Goal: Transaction & Acquisition: Book appointment/travel/reservation

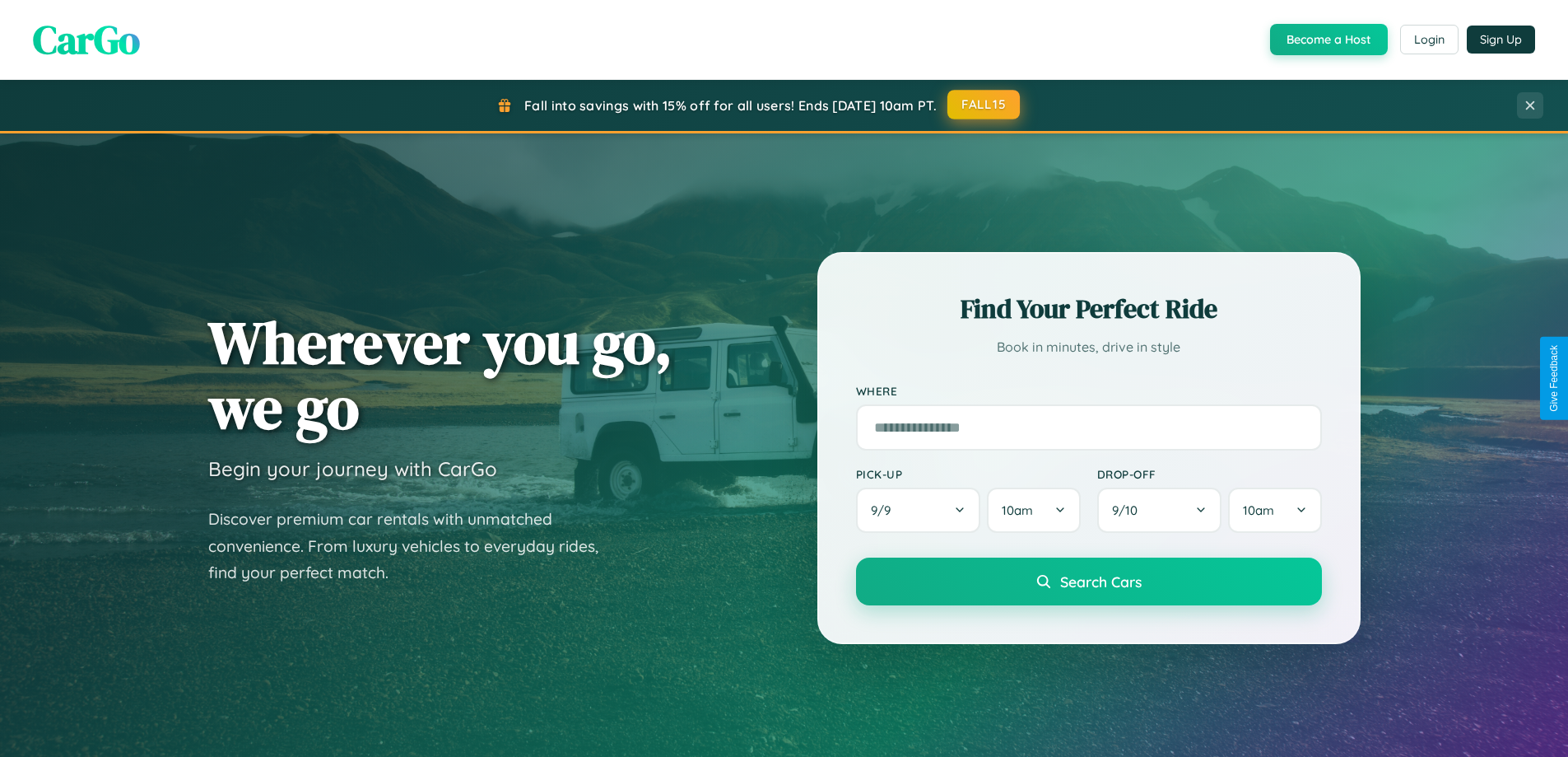
click at [984, 104] on button "FALL15" at bounding box center [984, 105] width 72 height 30
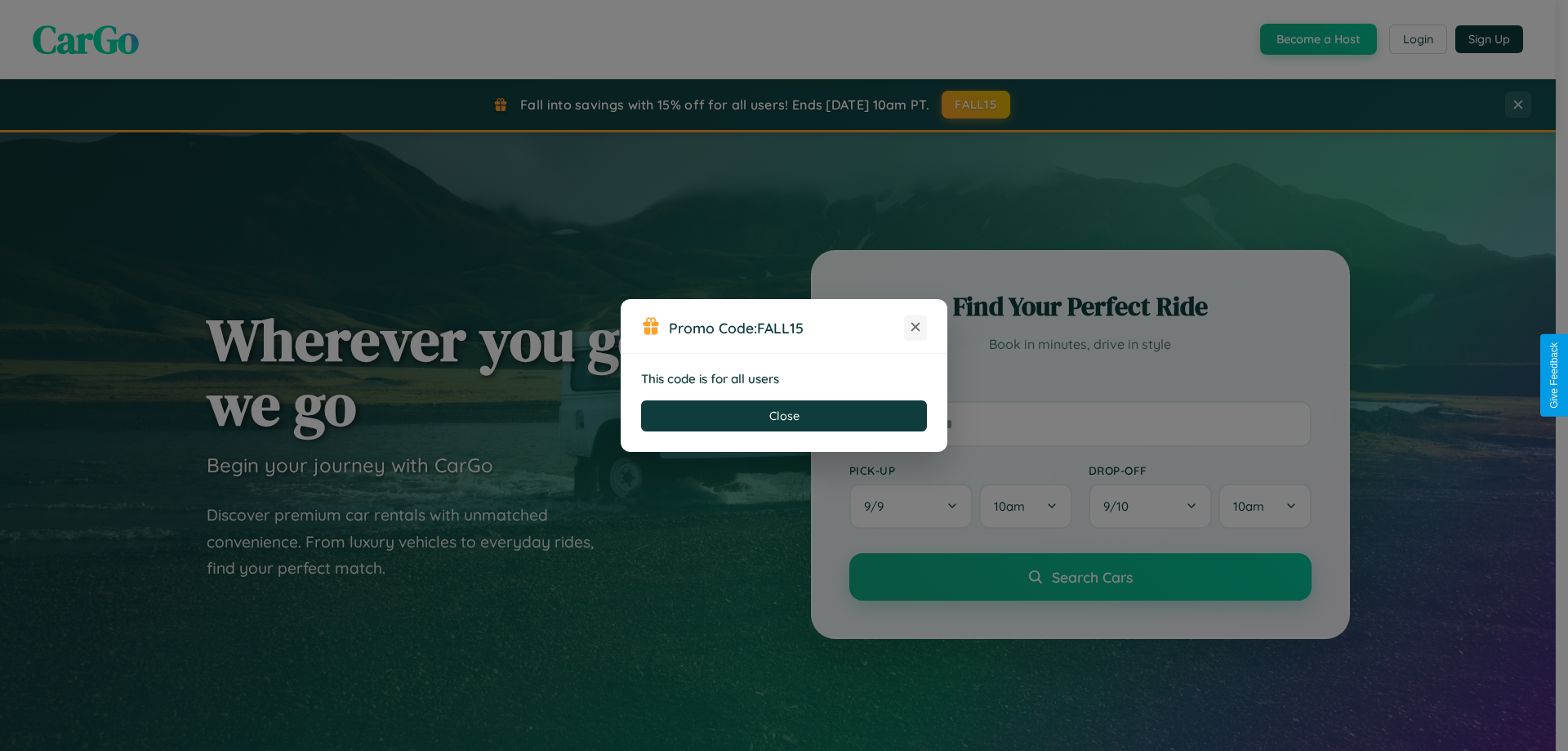
click at [915, 328] on icon at bounding box center [915, 327] width 17 height 17
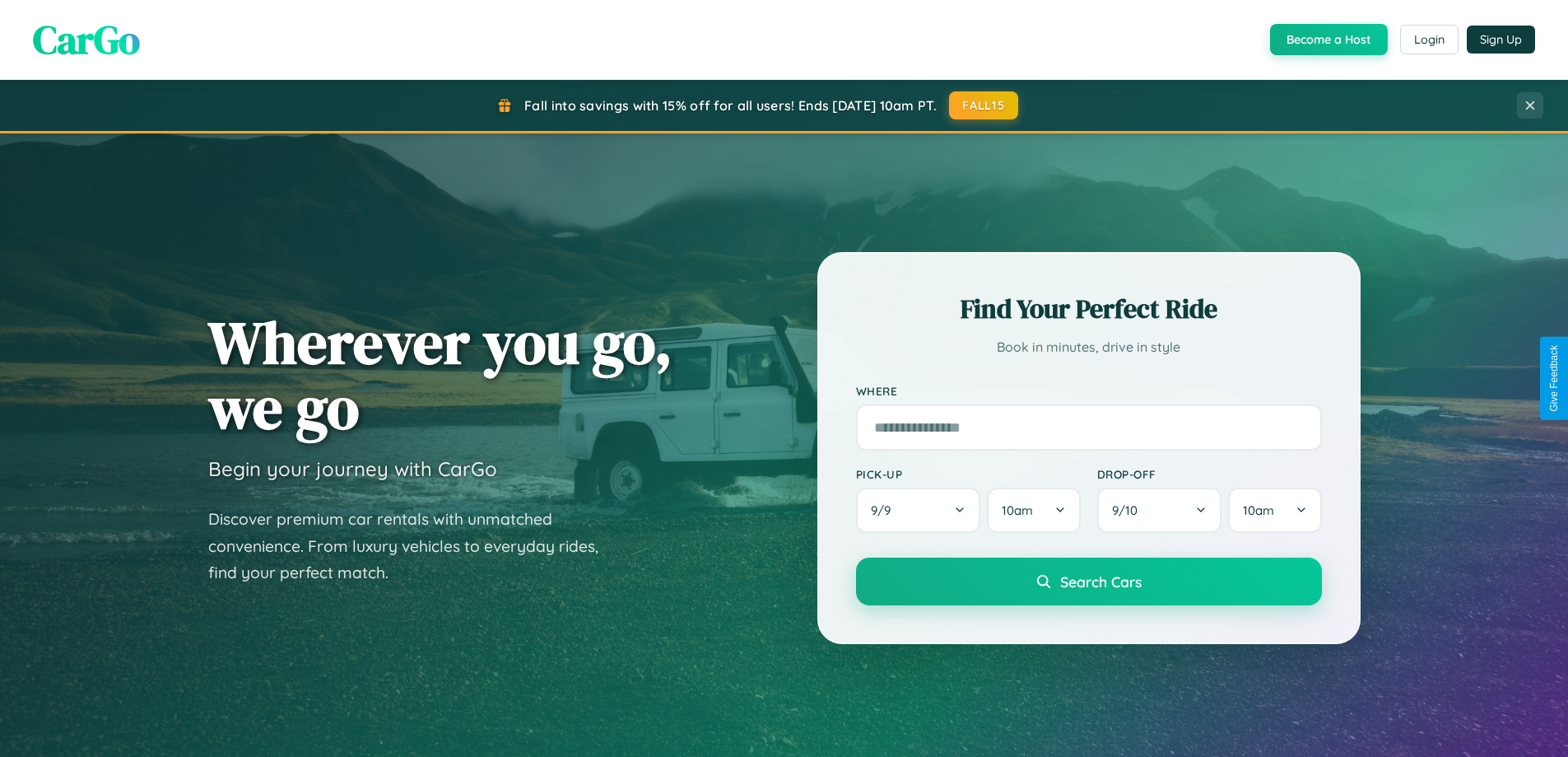
scroll to position [49, 0]
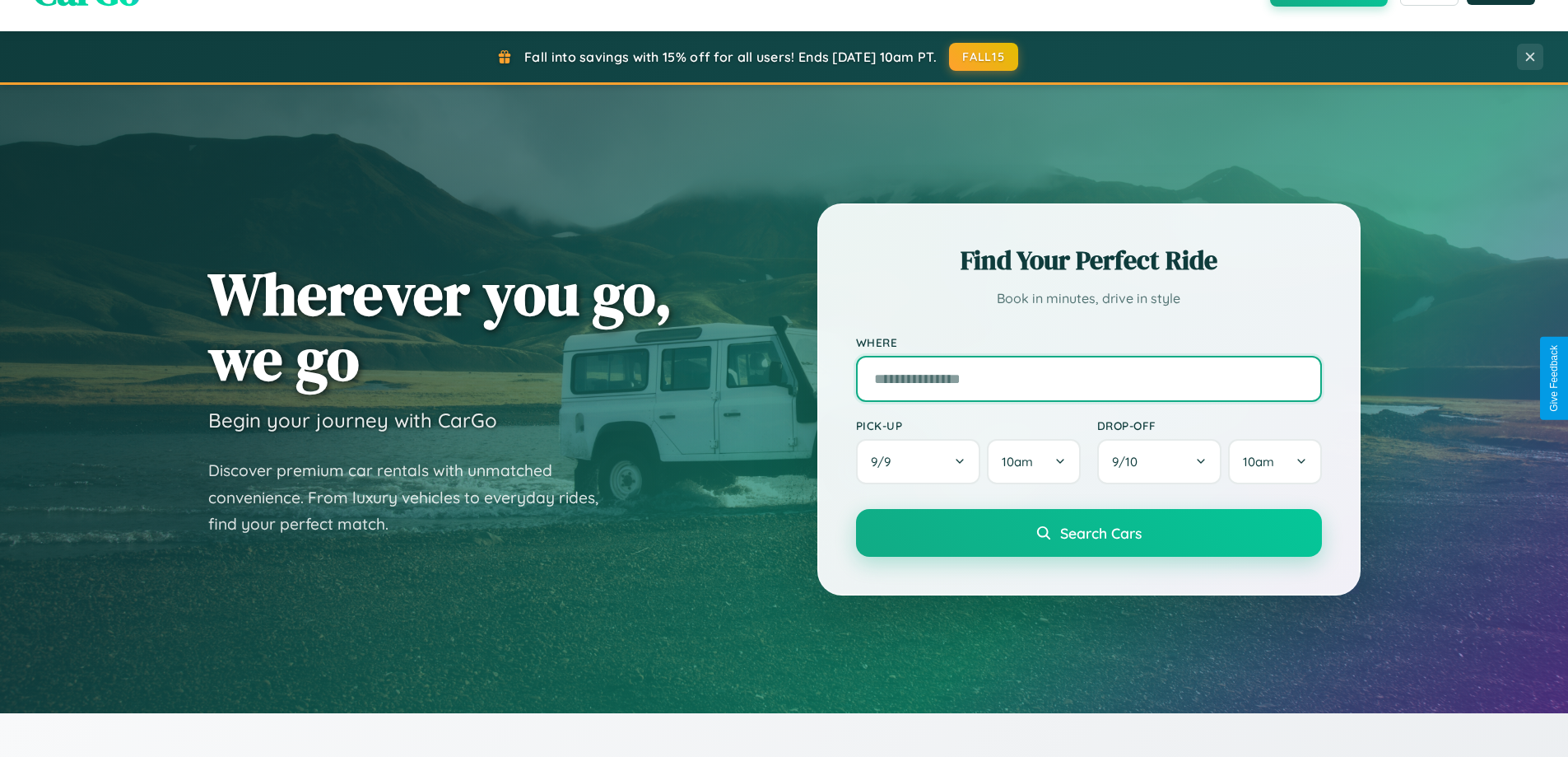
click at [1089, 378] on input "text" at bounding box center [1089, 379] width 466 height 46
type input "*********"
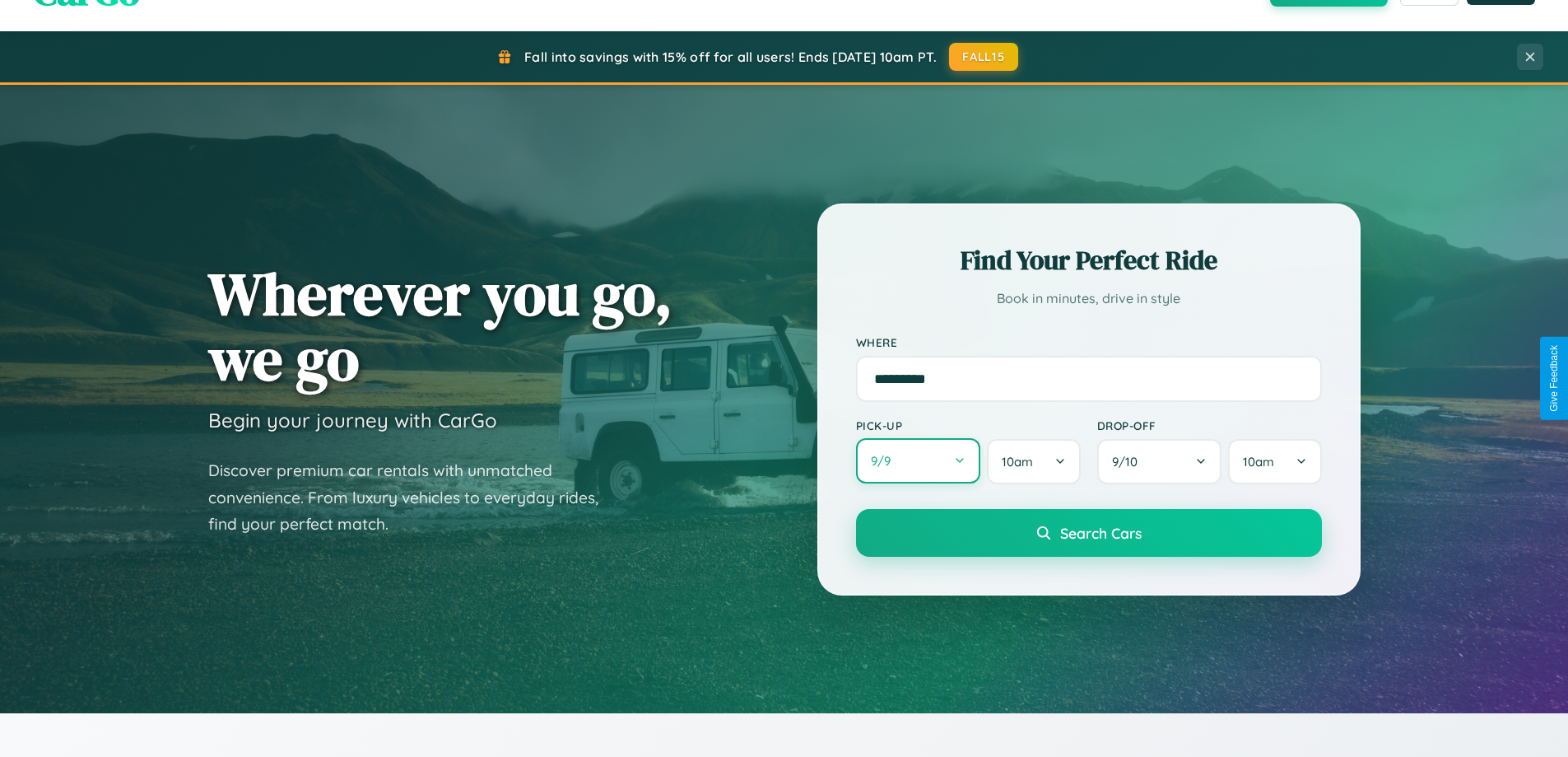
click at [918, 461] on button "9 / 9" at bounding box center [919, 460] width 125 height 45
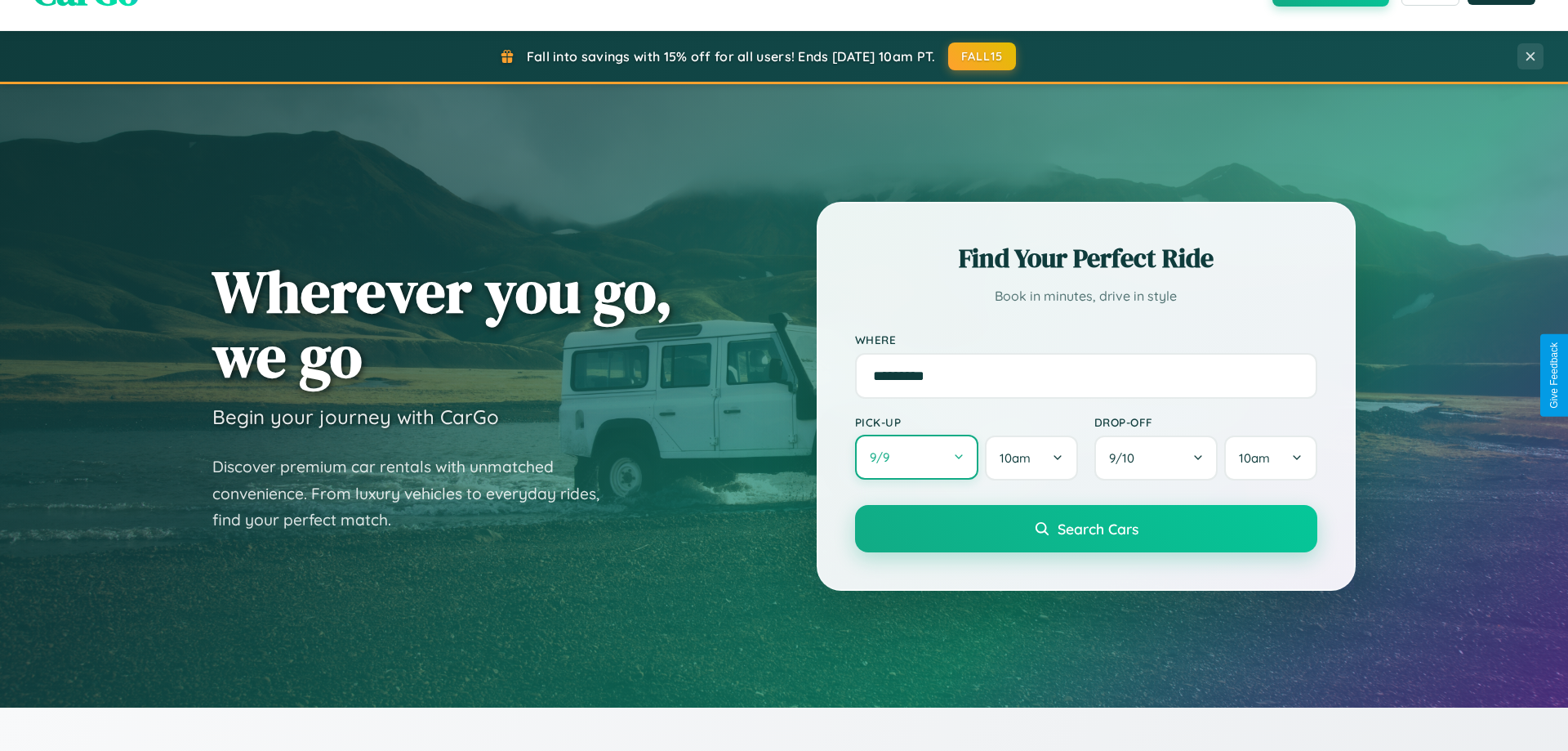
select select "*"
select select "****"
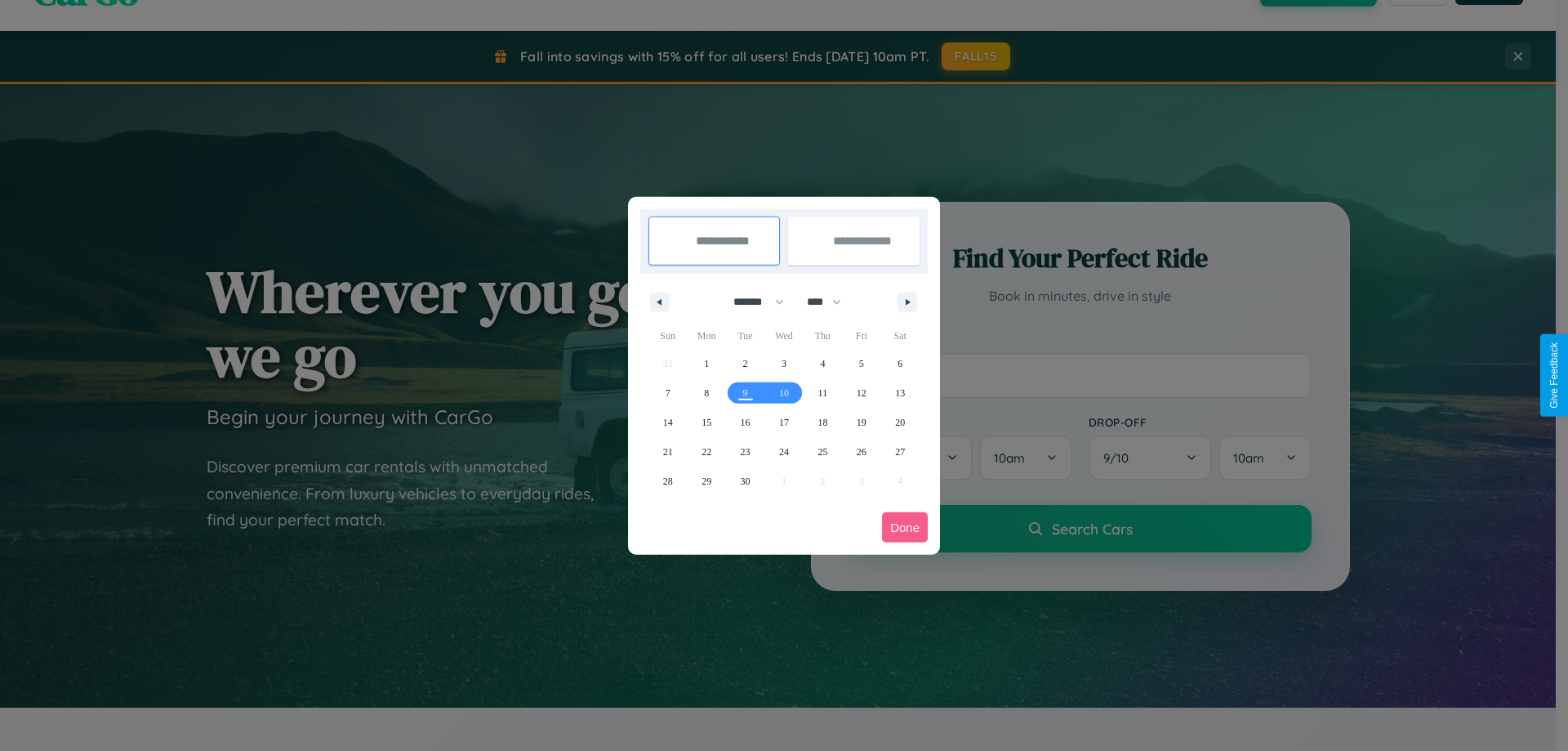
drag, startPoint x: 752, startPoint y: 301, endPoint x: 784, endPoint y: 328, distance: 41.9
click at [752, 301] on select "******* ******** ***** ***** *** **** **** ****** ********* ******* ******** **…" at bounding box center [755, 301] width 69 height 27
select select "*"
drag, startPoint x: 831, startPoint y: 301, endPoint x: 784, endPoint y: 328, distance: 54.2
click at [831, 301] on select "**** **** **** **** **** **** **** **** **** **** **** **** **** **** **** ****…" at bounding box center [823, 301] width 49 height 27
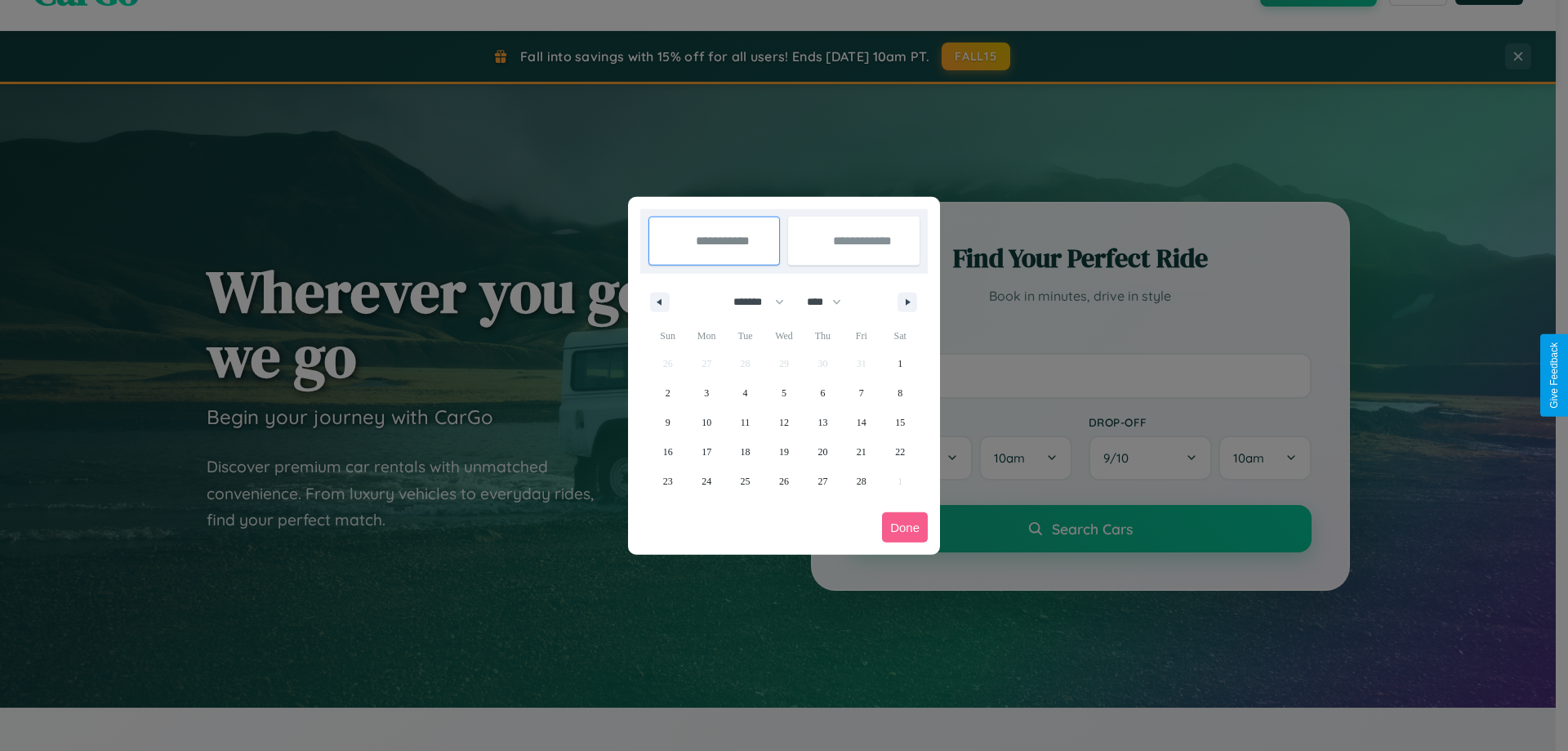
select select "****"
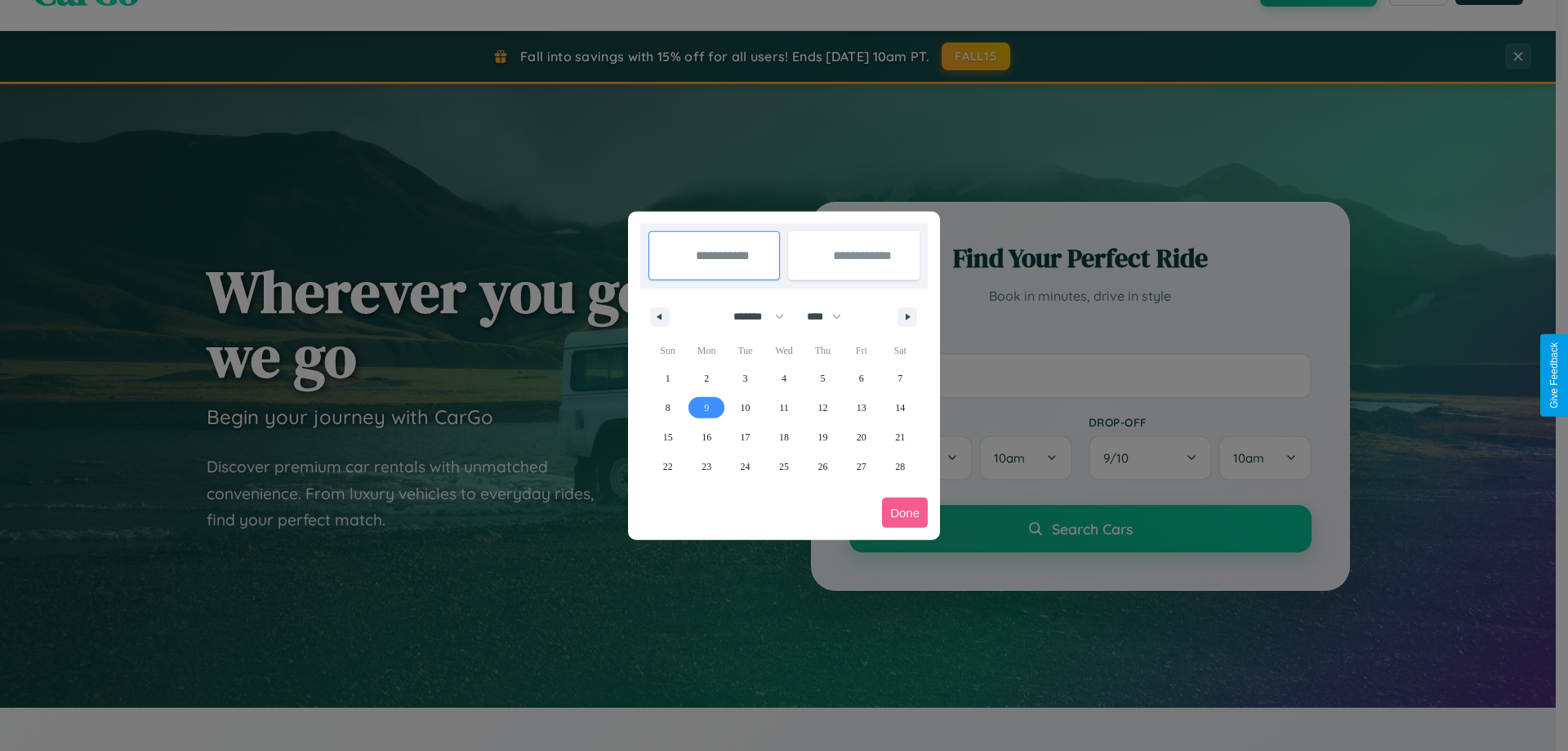
click at [706, 407] on span "9" at bounding box center [707, 407] width 5 height 30
type input "**********"
click at [745, 436] on span "17" at bounding box center [745, 437] width 10 height 30
type input "**********"
click at [905, 513] on button "Done" at bounding box center [905, 513] width 46 height 30
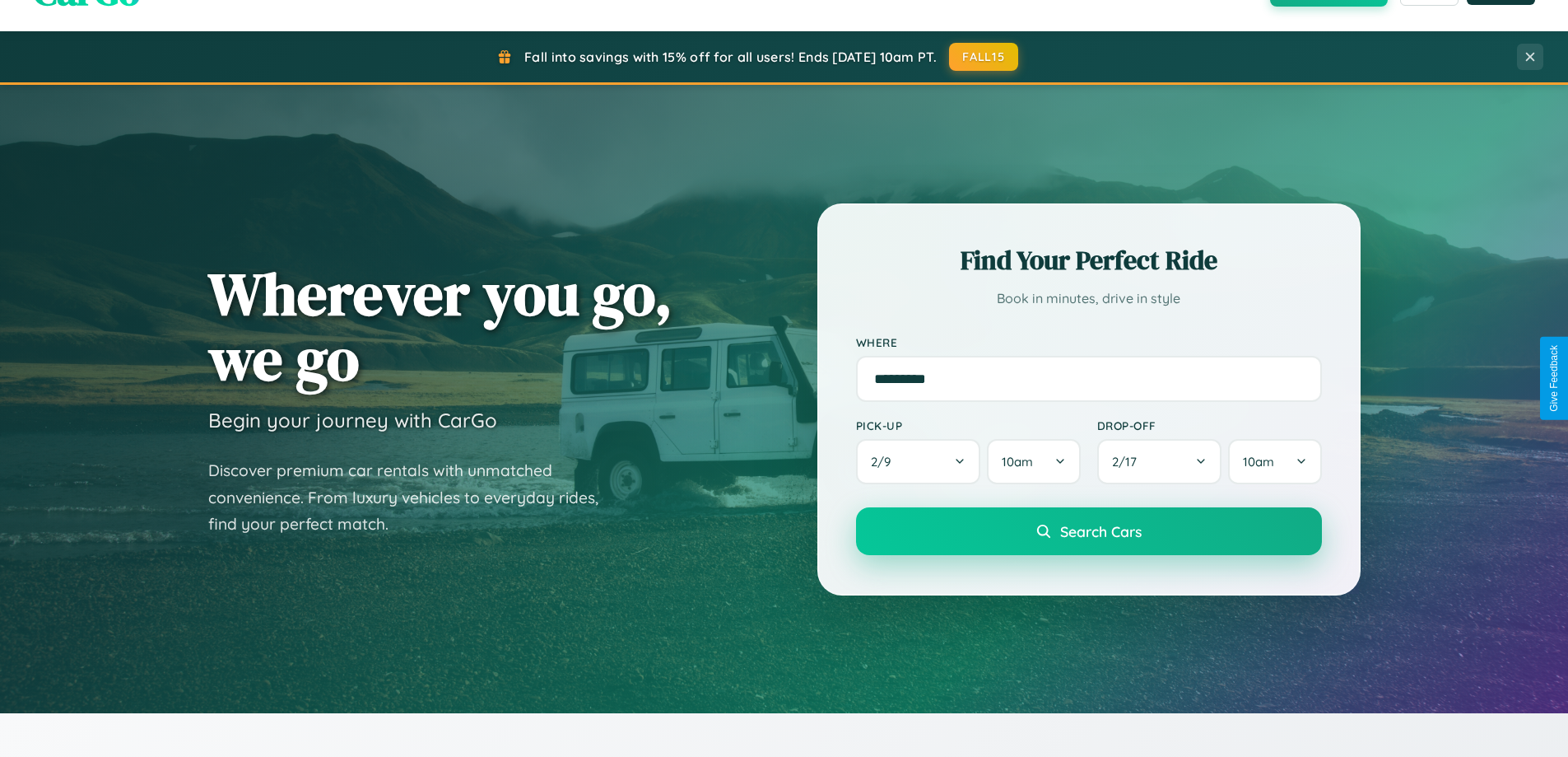
click at [1089, 531] on span "Search Cars" at bounding box center [1101, 531] width 81 height 19
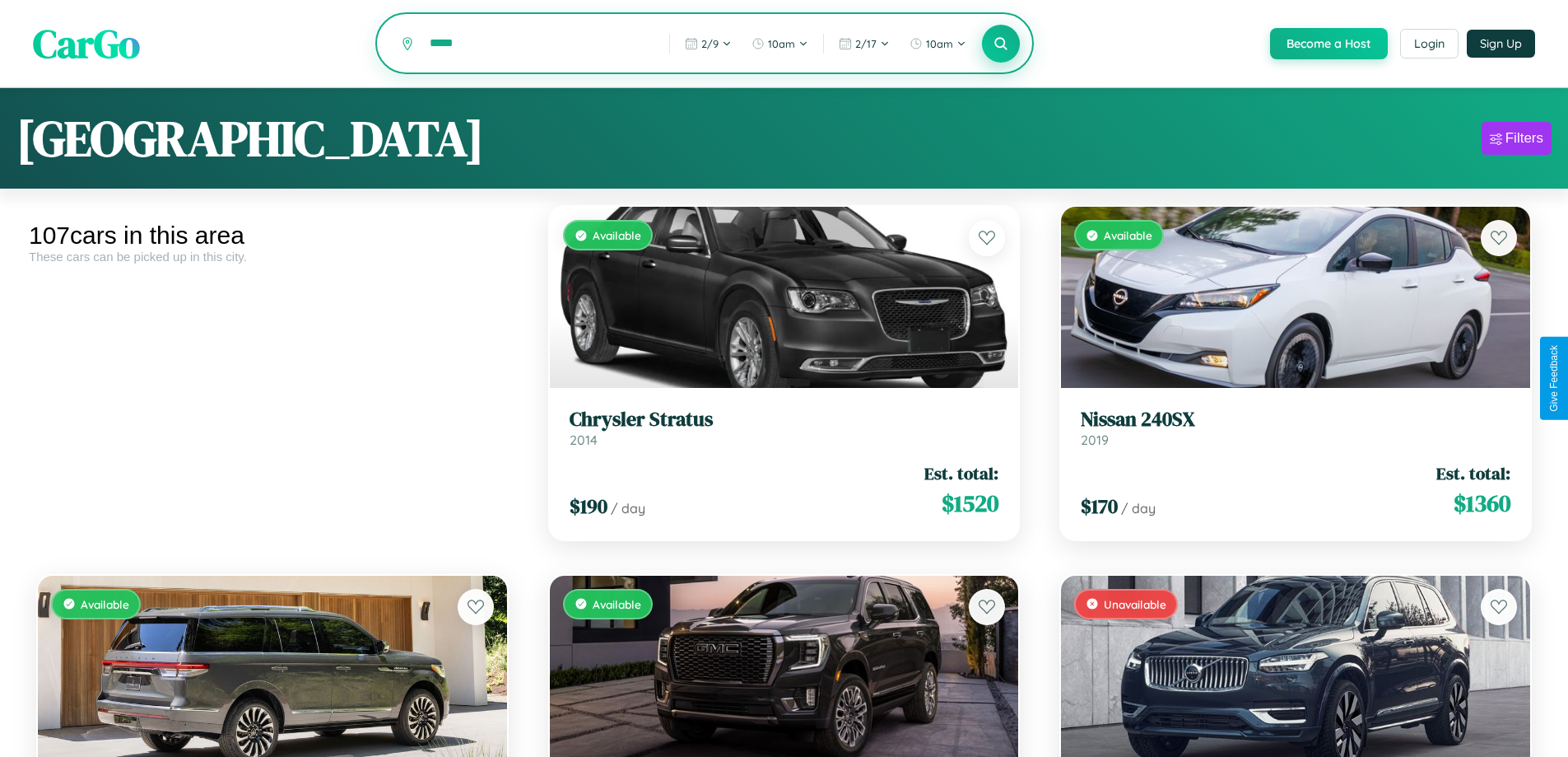
type input "*****"
click at [1000, 44] on icon at bounding box center [1001, 43] width 16 height 16
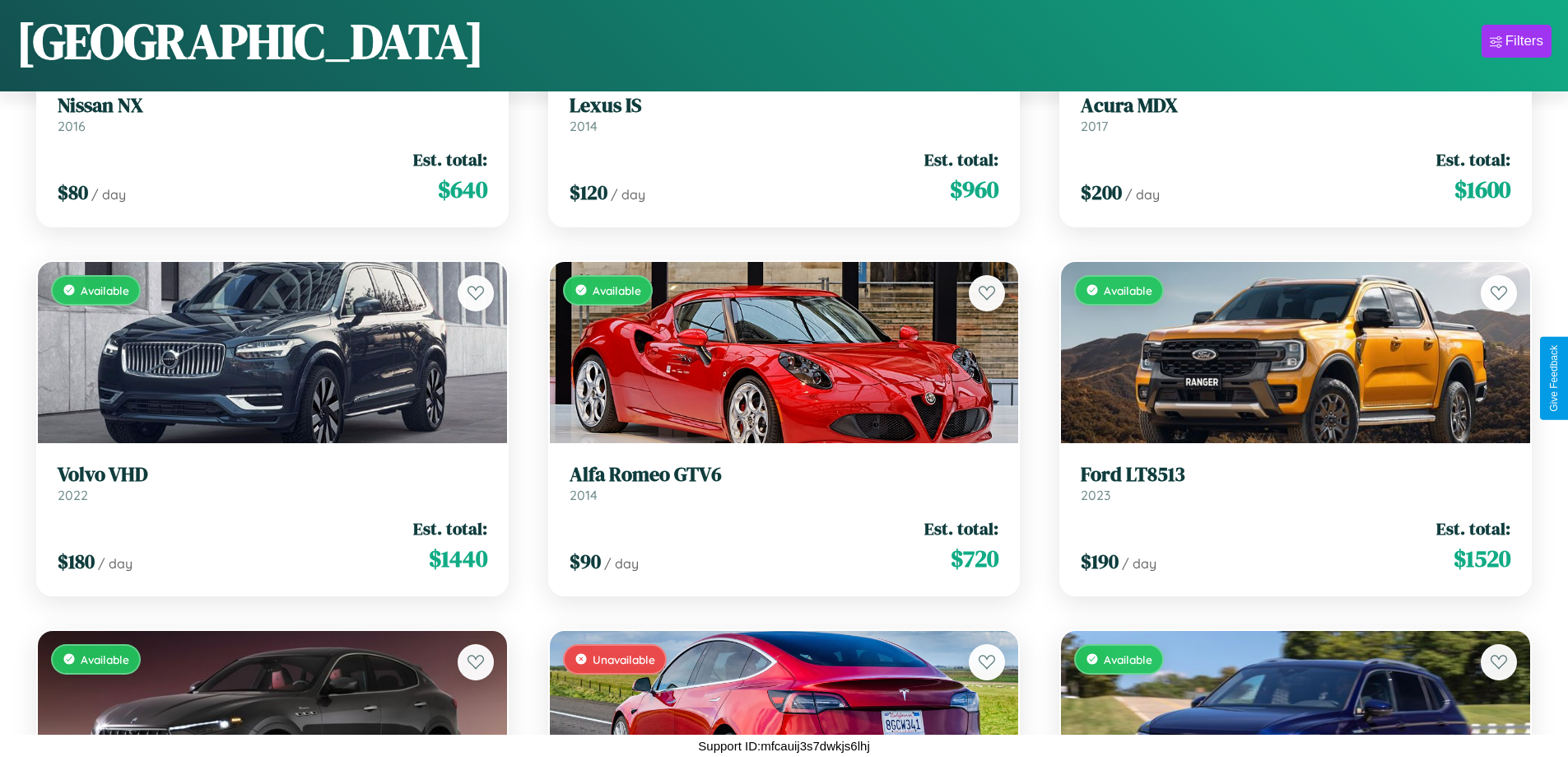
scroll to position [10189, 0]
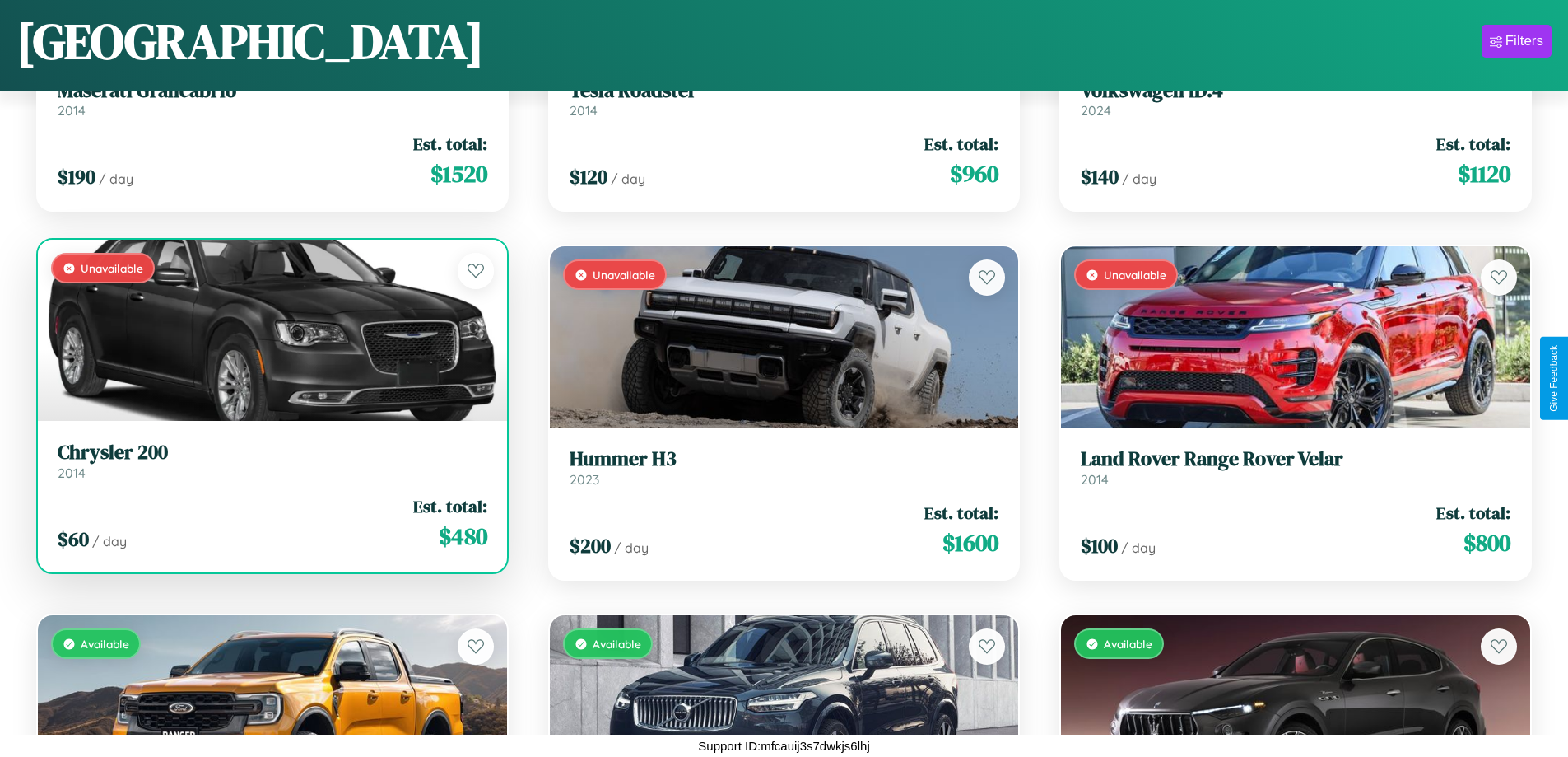
click at [270, 461] on h3 "Chrysler 200" at bounding box center [272, 452] width 430 height 24
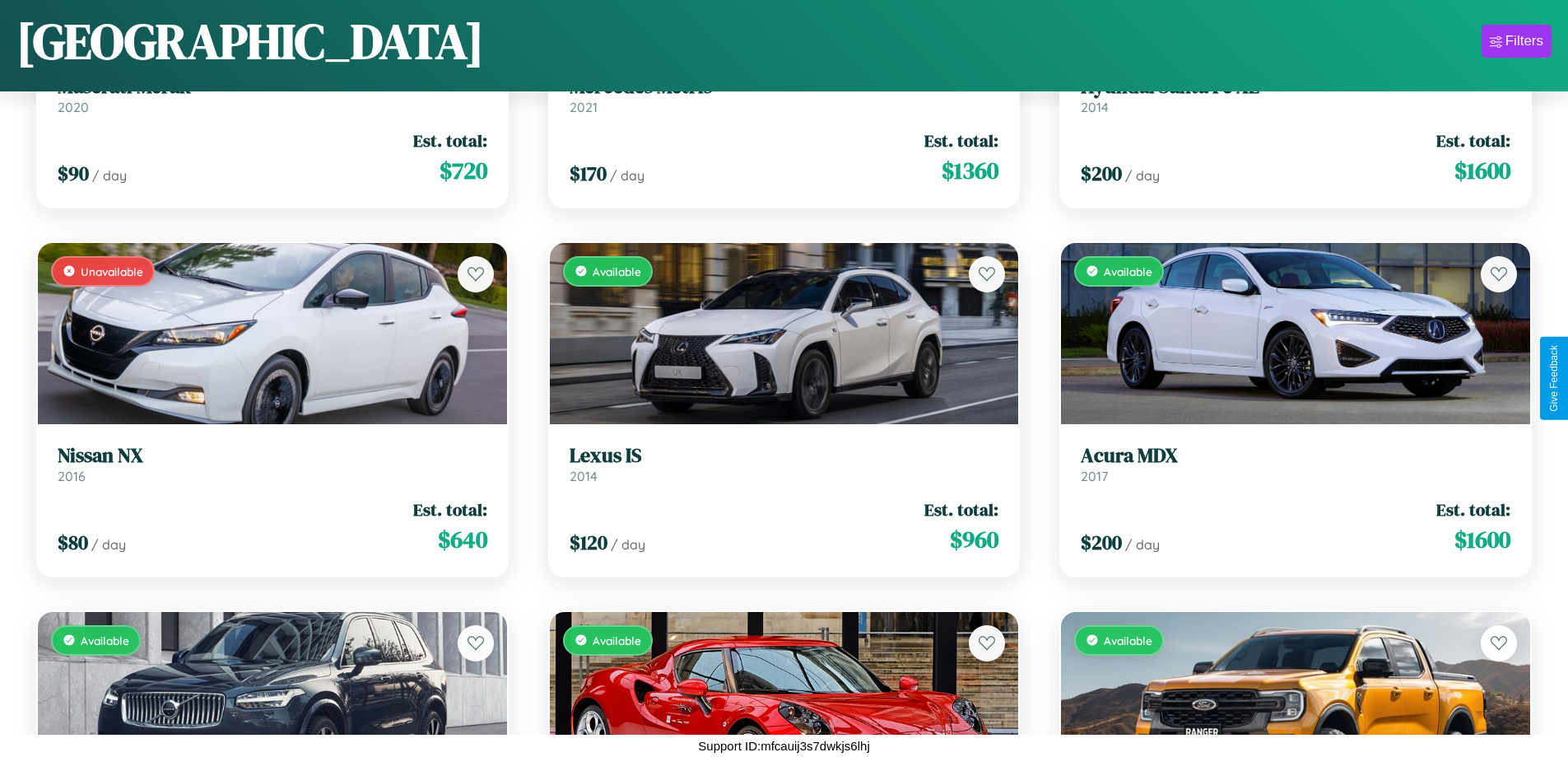
scroll to position [9082, 0]
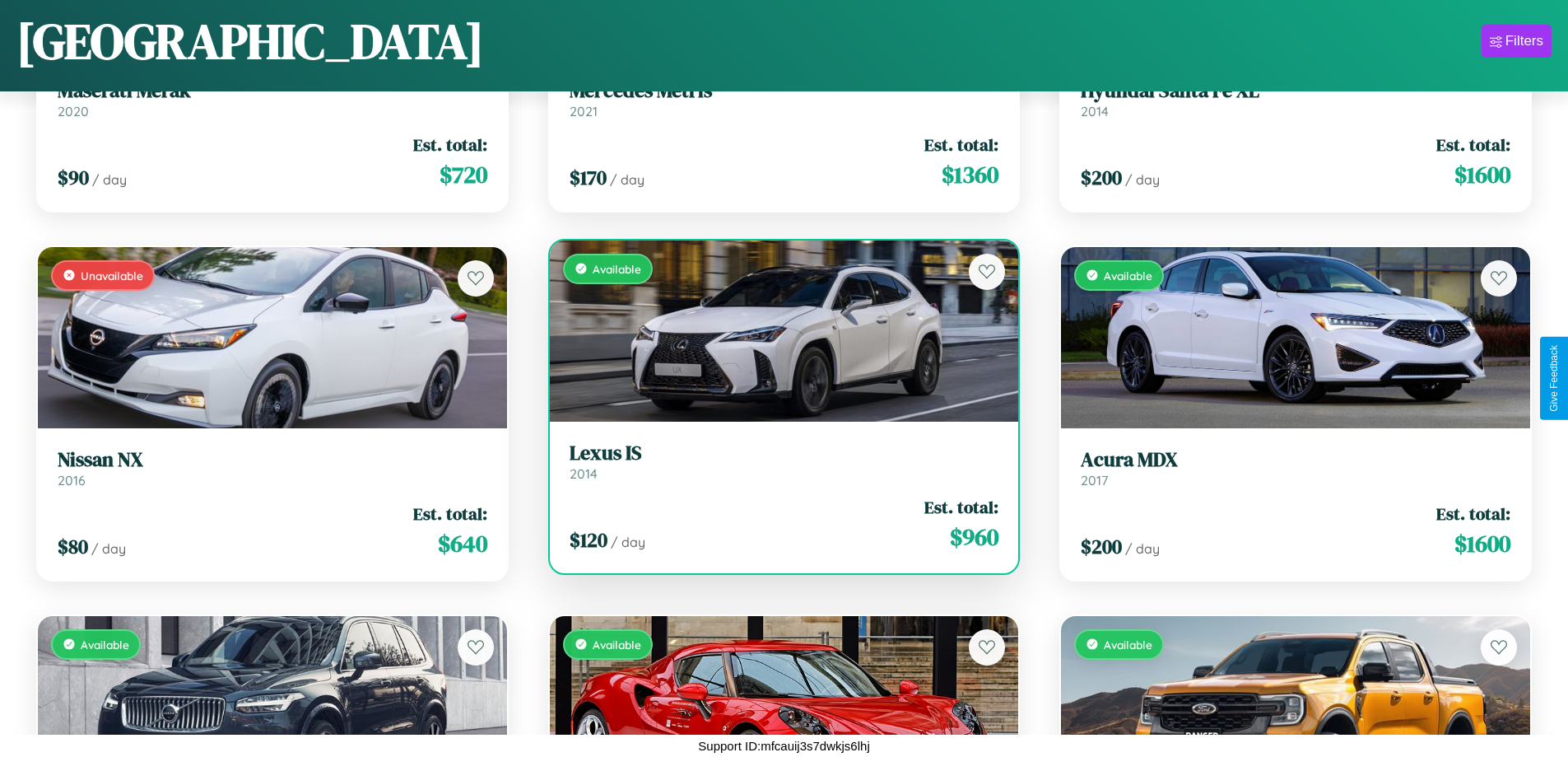
click at [777, 461] on h3 "Lexus IS" at bounding box center [784, 453] width 430 height 24
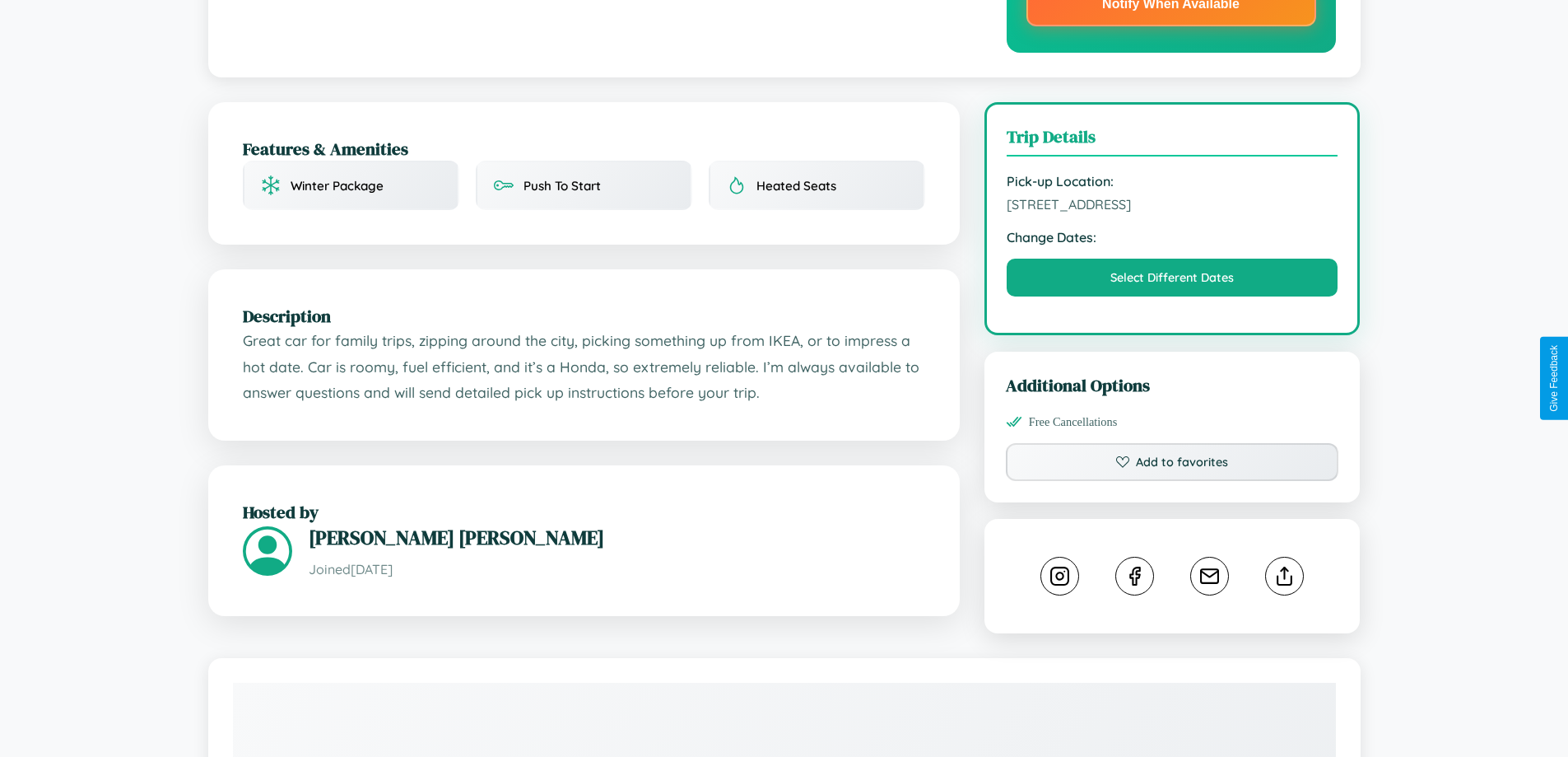
scroll to position [479, 0]
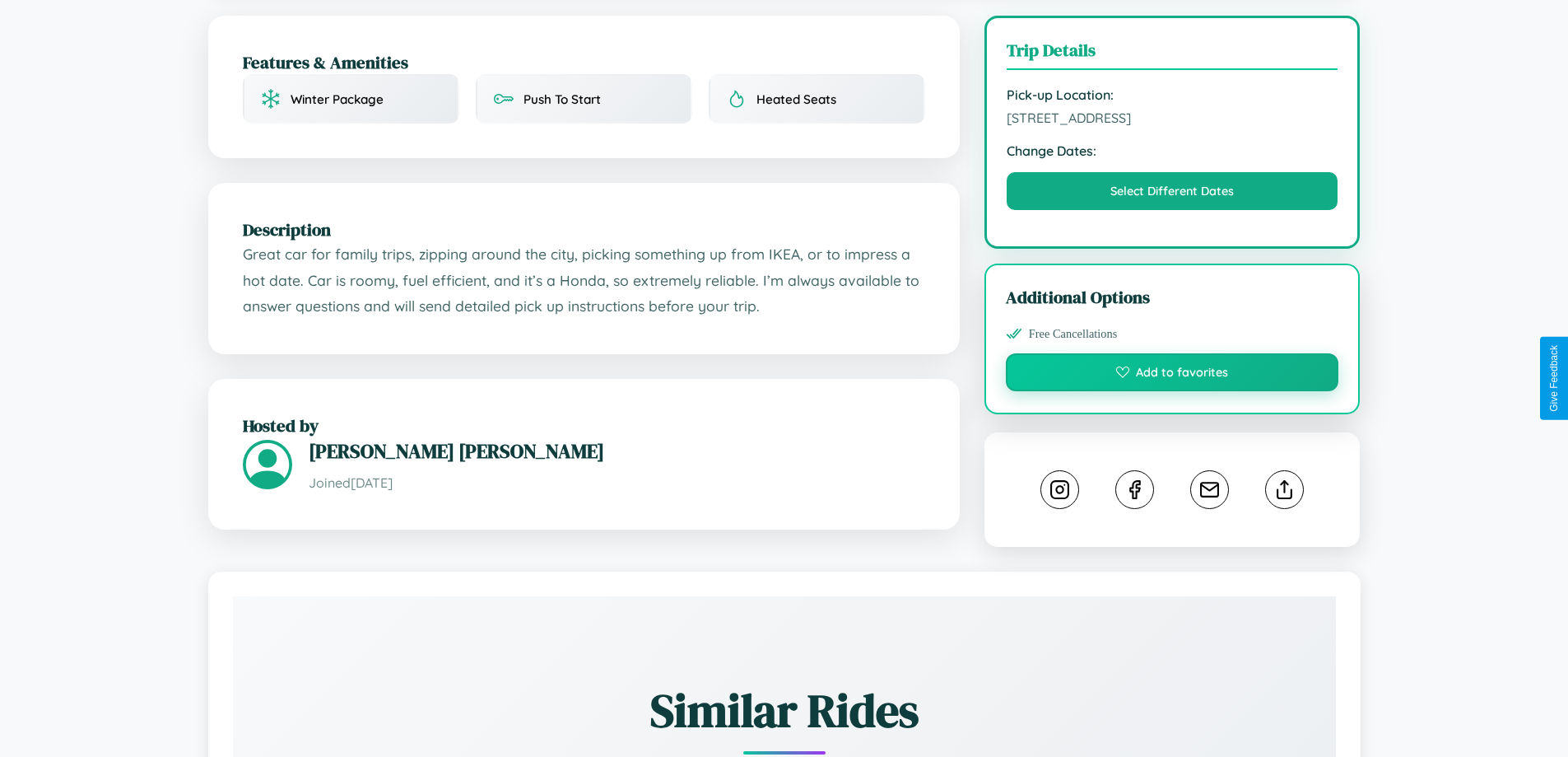
click at [1172, 375] on button "Add to favorites" at bounding box center [1172, 372] width 334 height 38
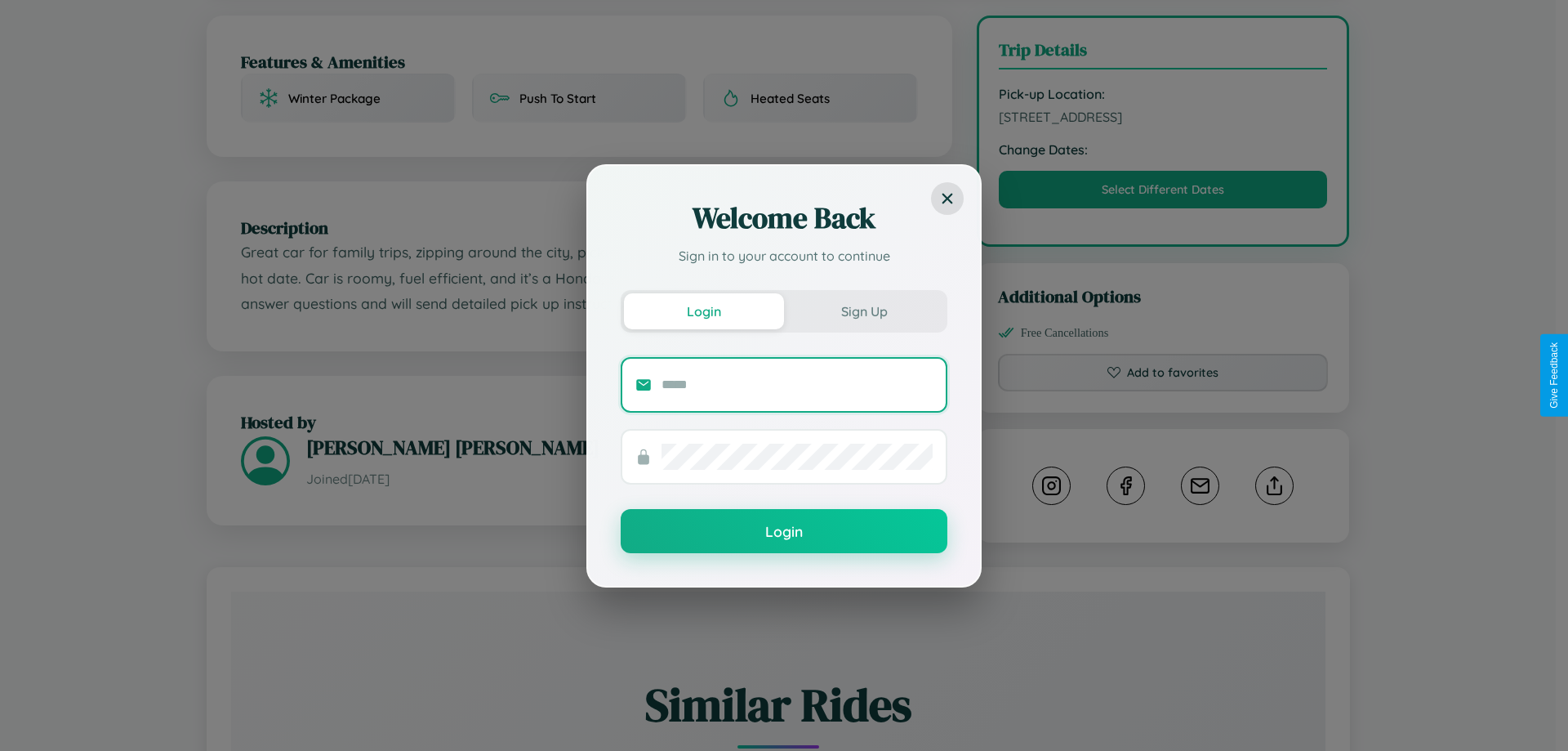
click at [797, 384] on input "text" at bounding box center [797, 385] width 272 height 26
type input "**********"
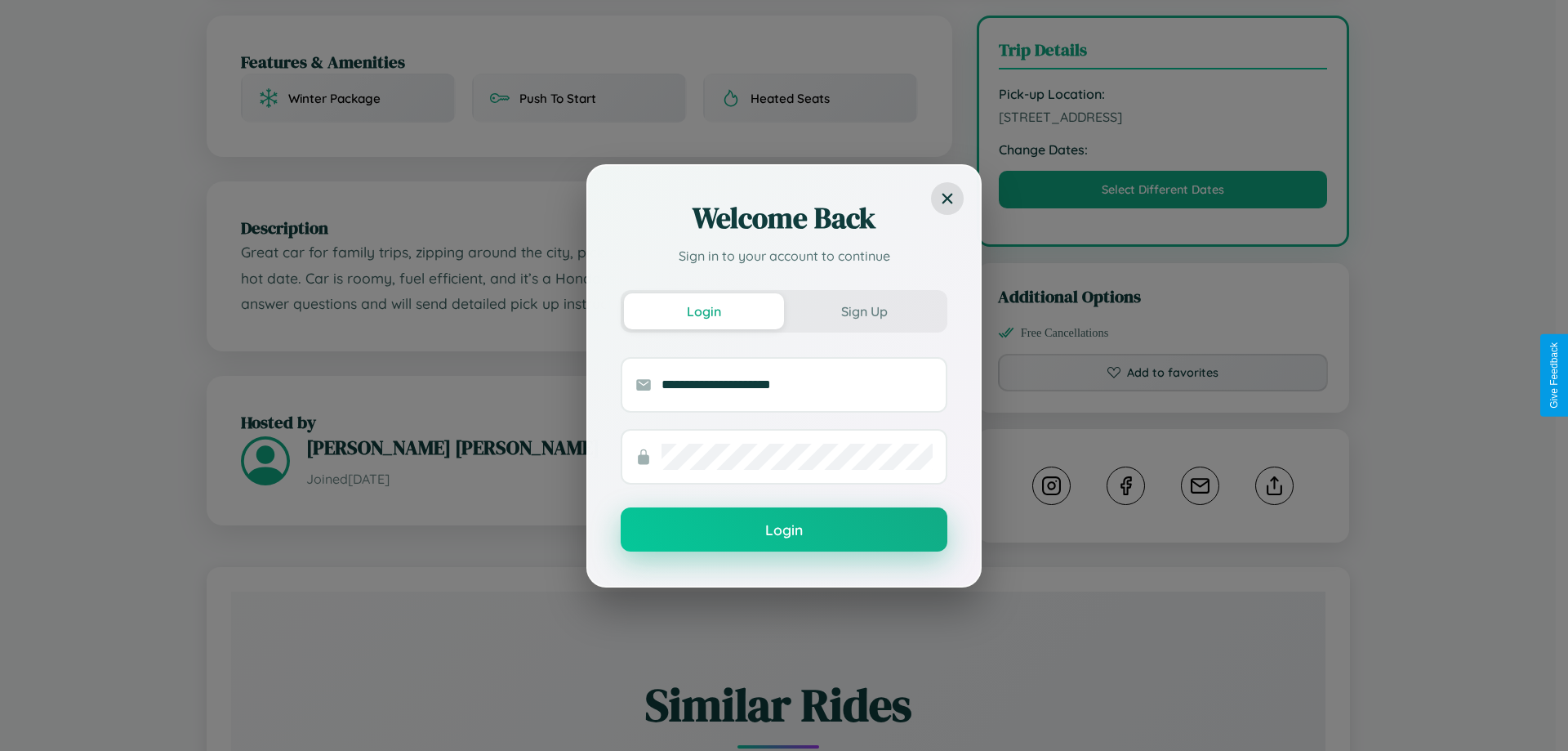
click at [784, 530] on button "Login" at bounding box center [784, 529] width 327 height 44
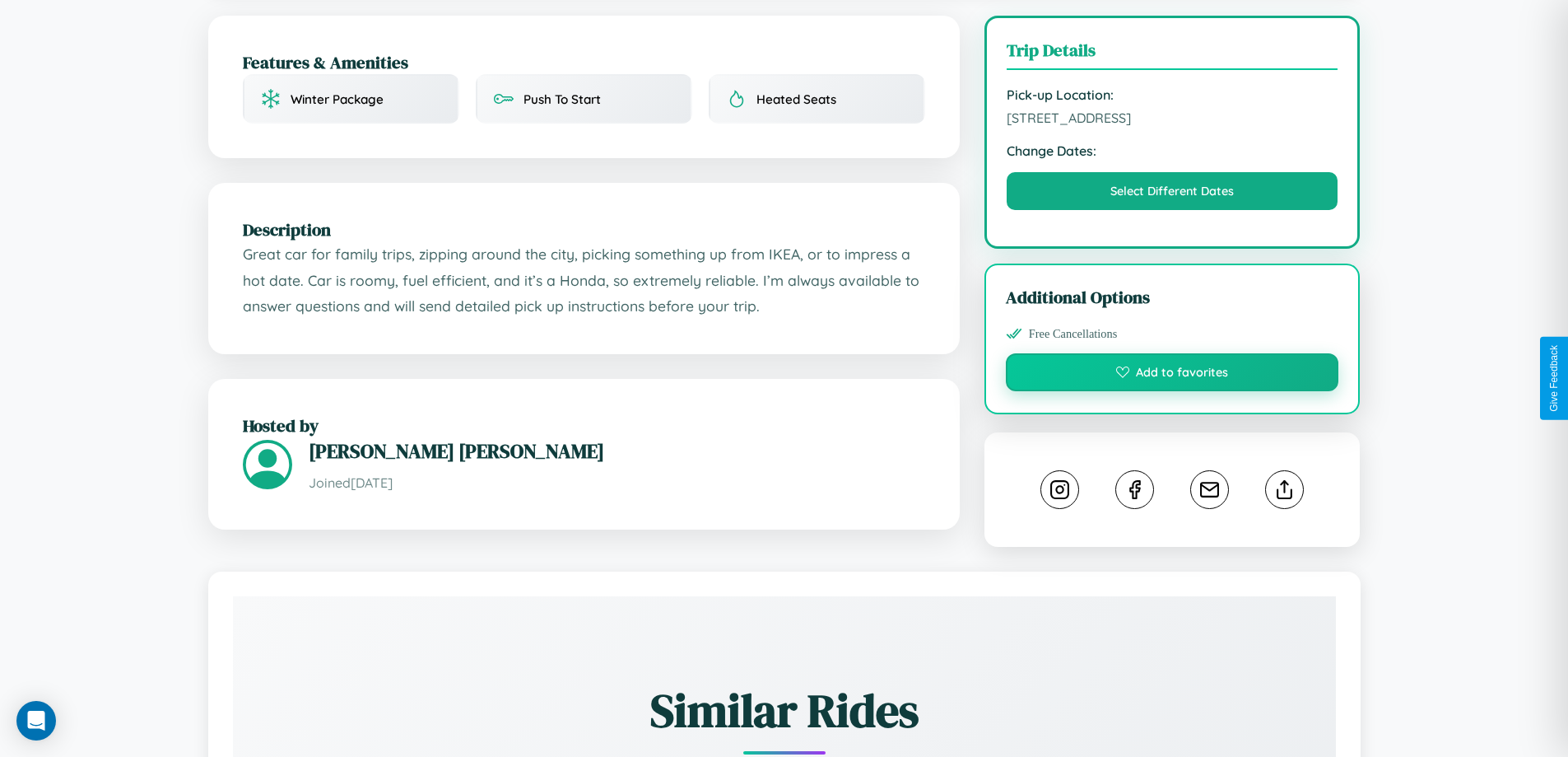
click at [1172, 375] on button "Add to favorites" at bounding box center [1172, 372] width 334 height 38
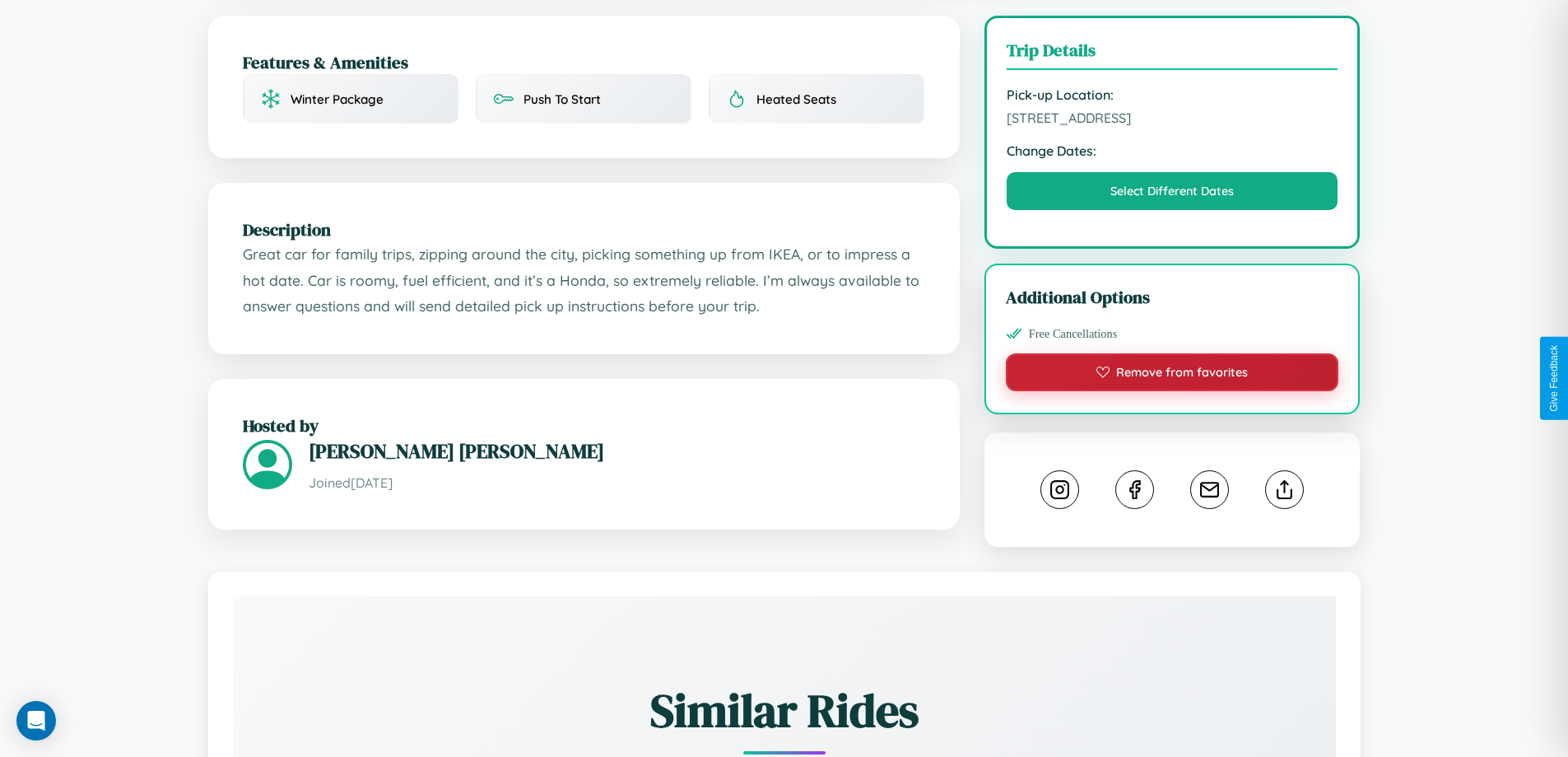
scroll to position [0, 0]
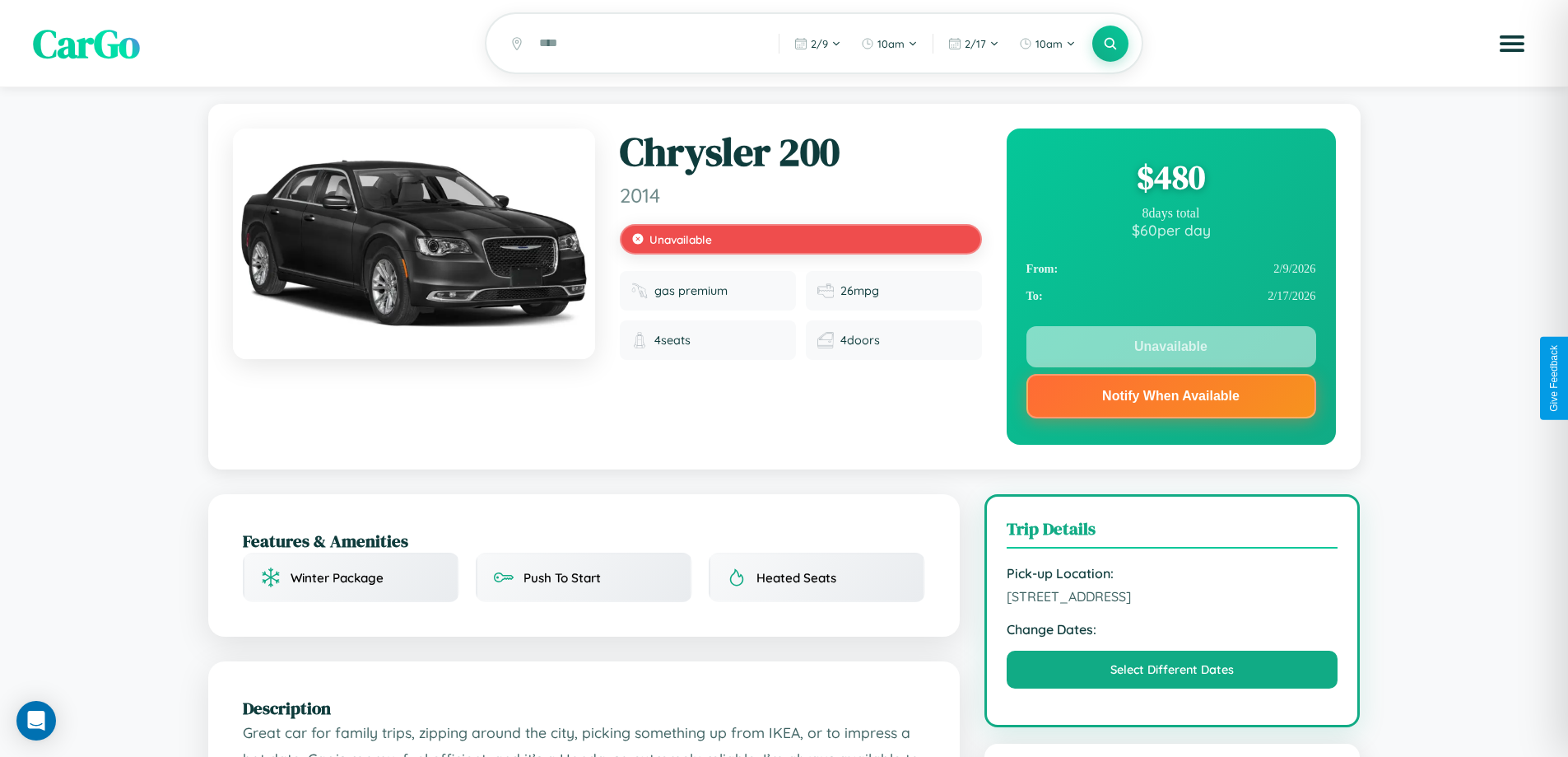
click at [1171, 179] on div "$ 480" at bounding box center [1172, 177] width 290 height 44
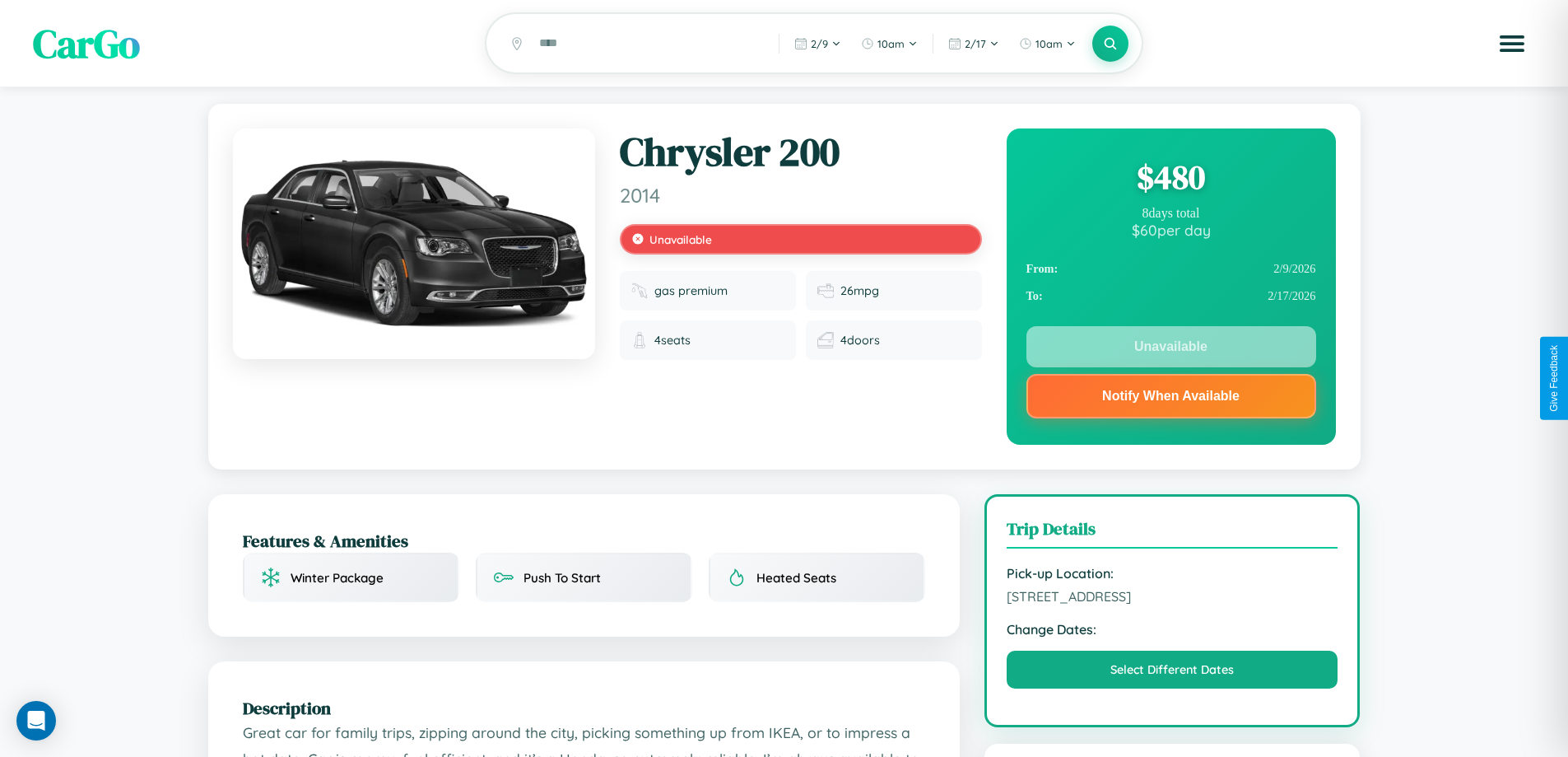
click at [1171, 179] on div "$ 480" at bounding box center [1172, 177] width 290 height 44
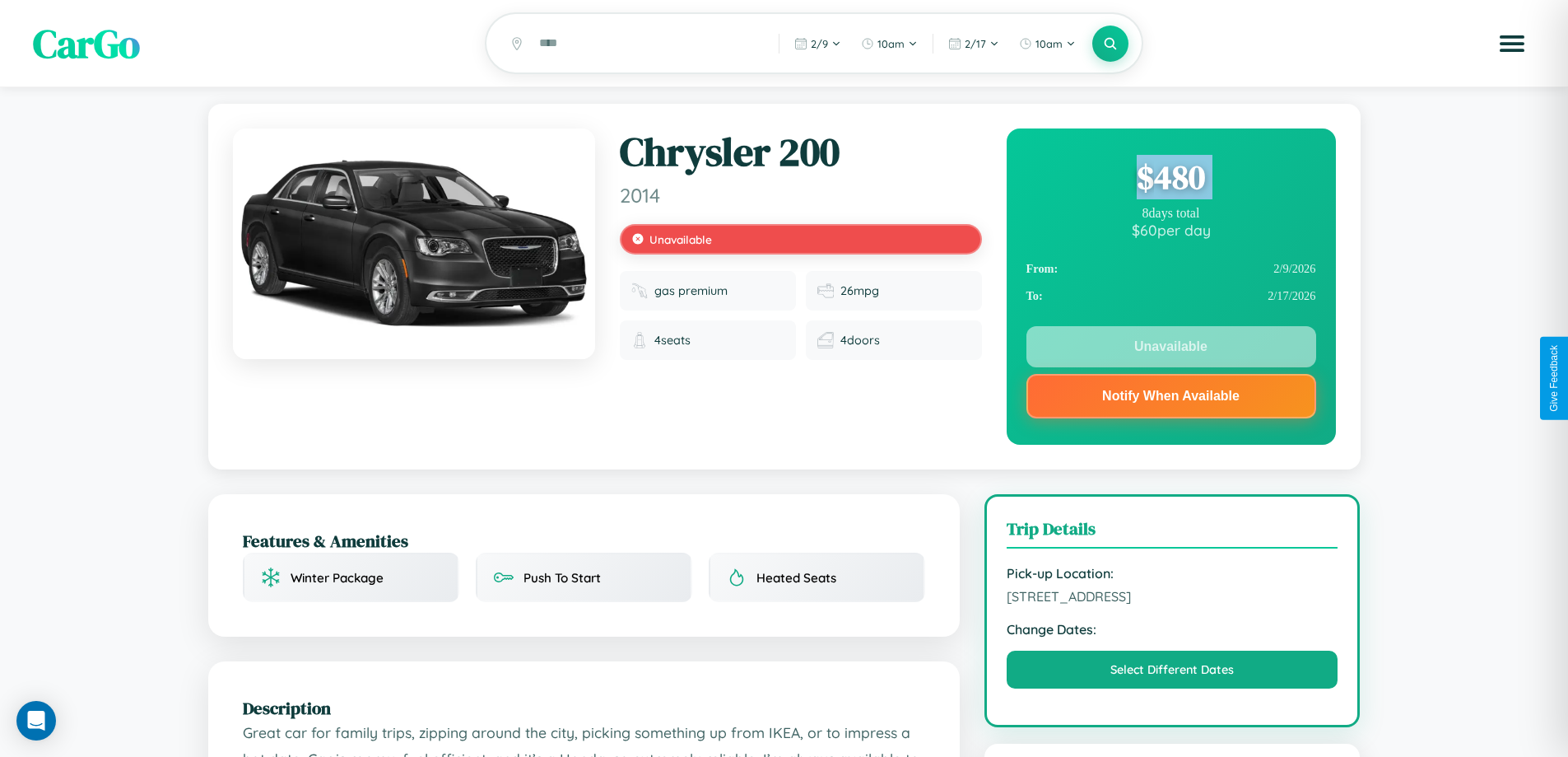
click at [1171, 179] on div "$ 480" at bounding box center [1172, 177] width 290 height 44
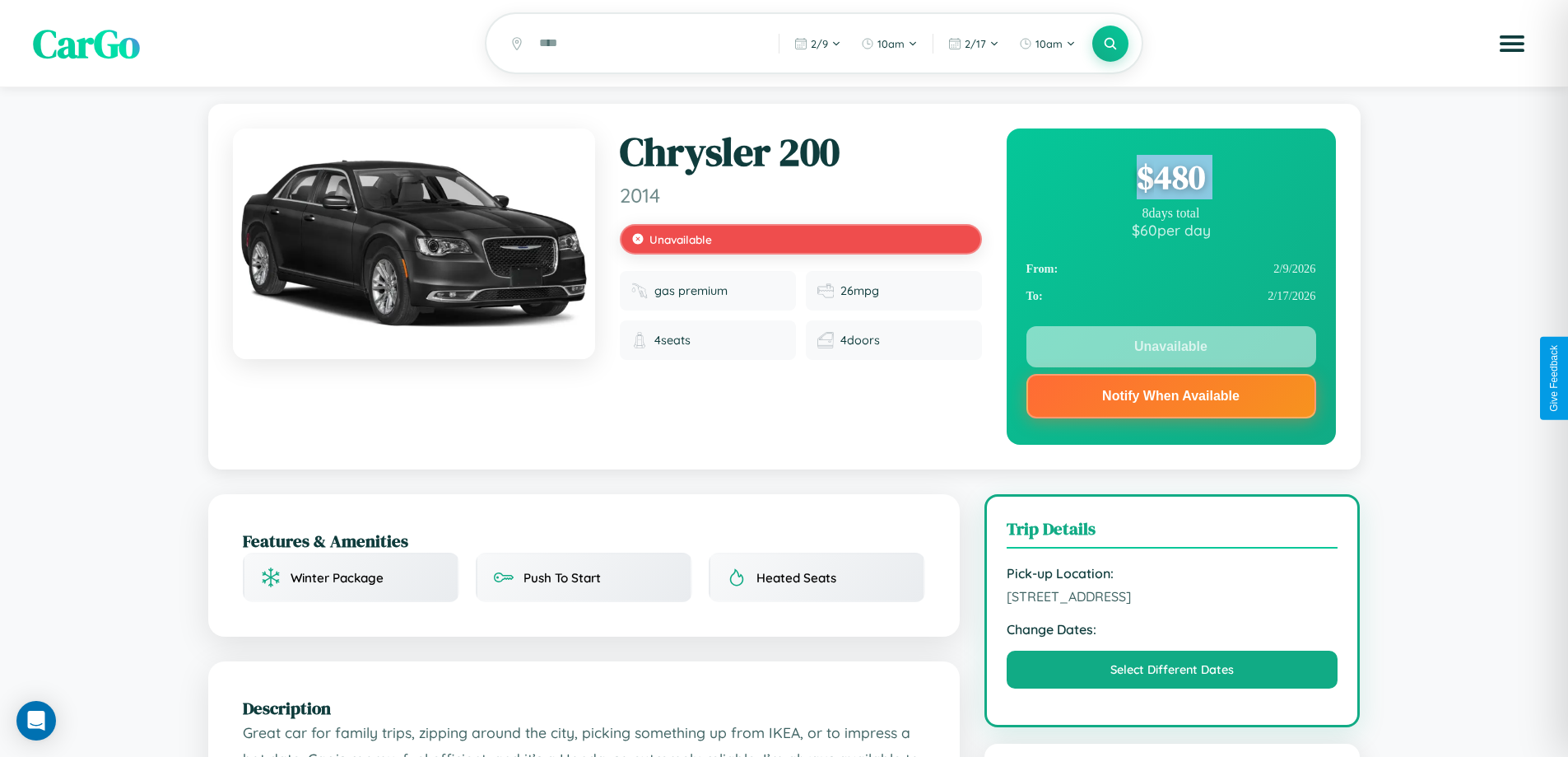
click at [1171, 179] on div "$ 480" at bounding box center [1172, 177] width 290 height 44
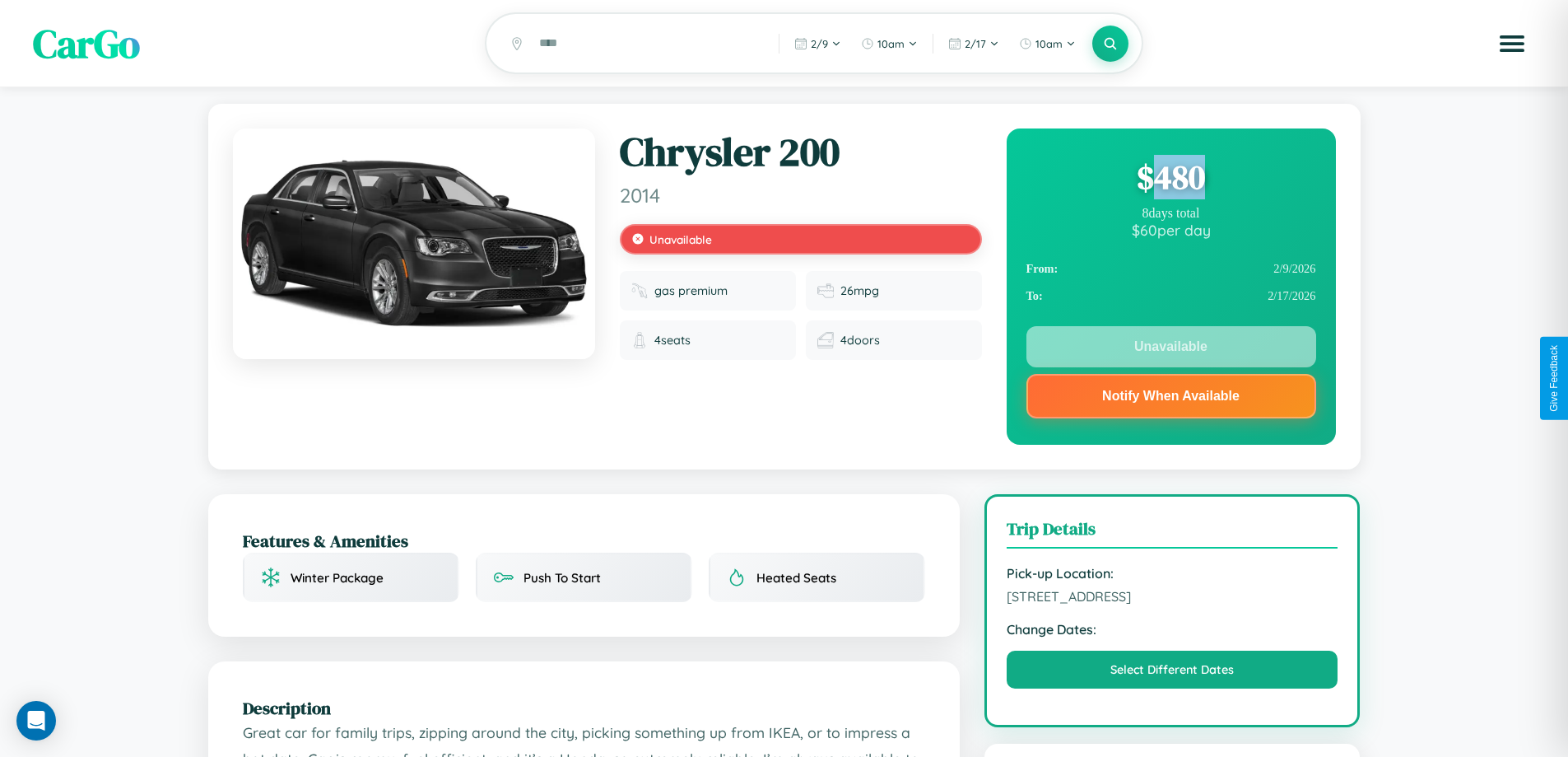
click at [1171, 179] on div "$ 480" at bounding box center [1172, 177] width 290 height 44
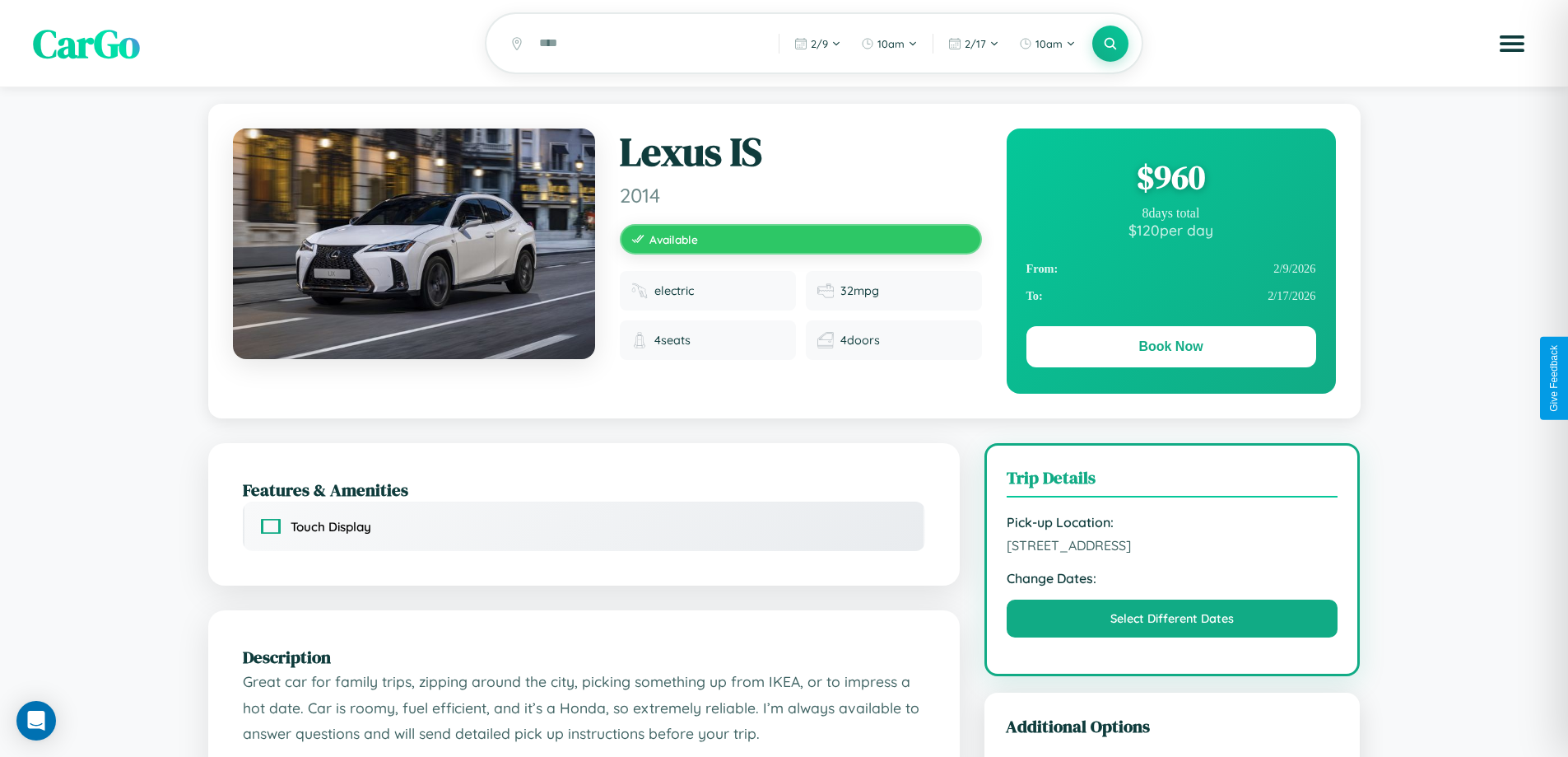
scroll to position [936, 0]
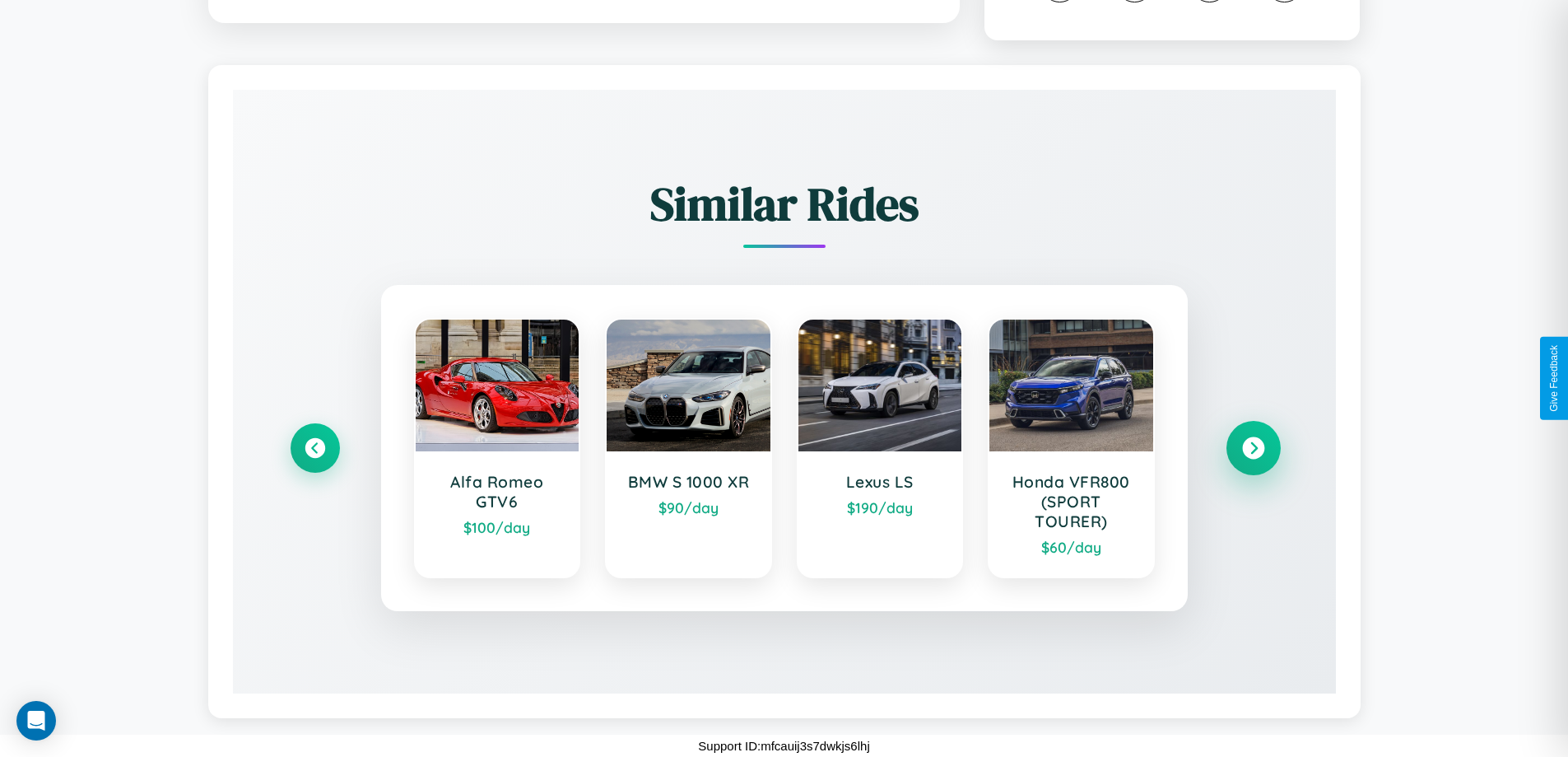
click at [1253, 448] on icon at bounding box center [1253, 448] width 22 height 22
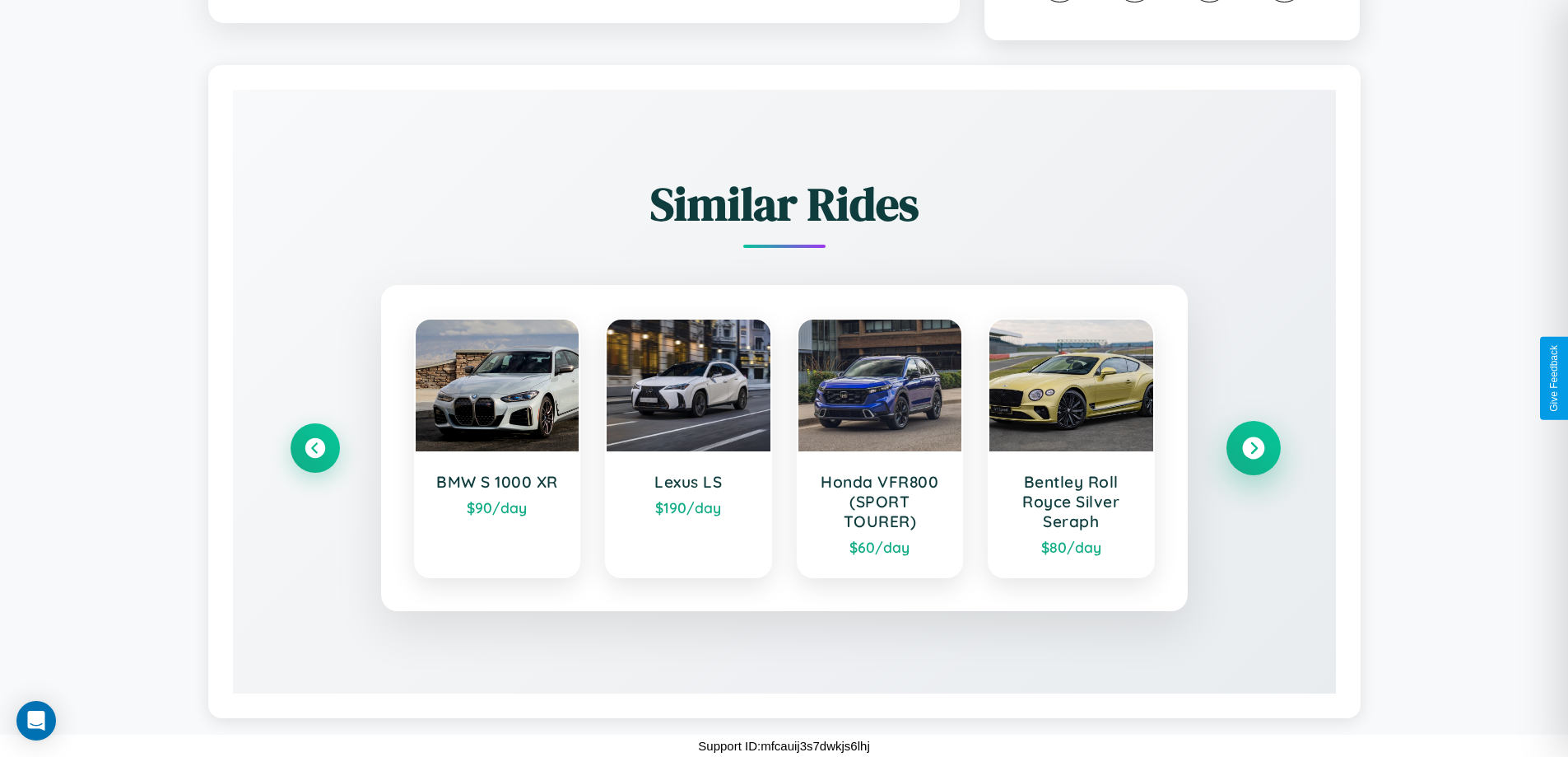
click at [1253, 448] on icon at bounding box center [1253, 448] width 22 height 22
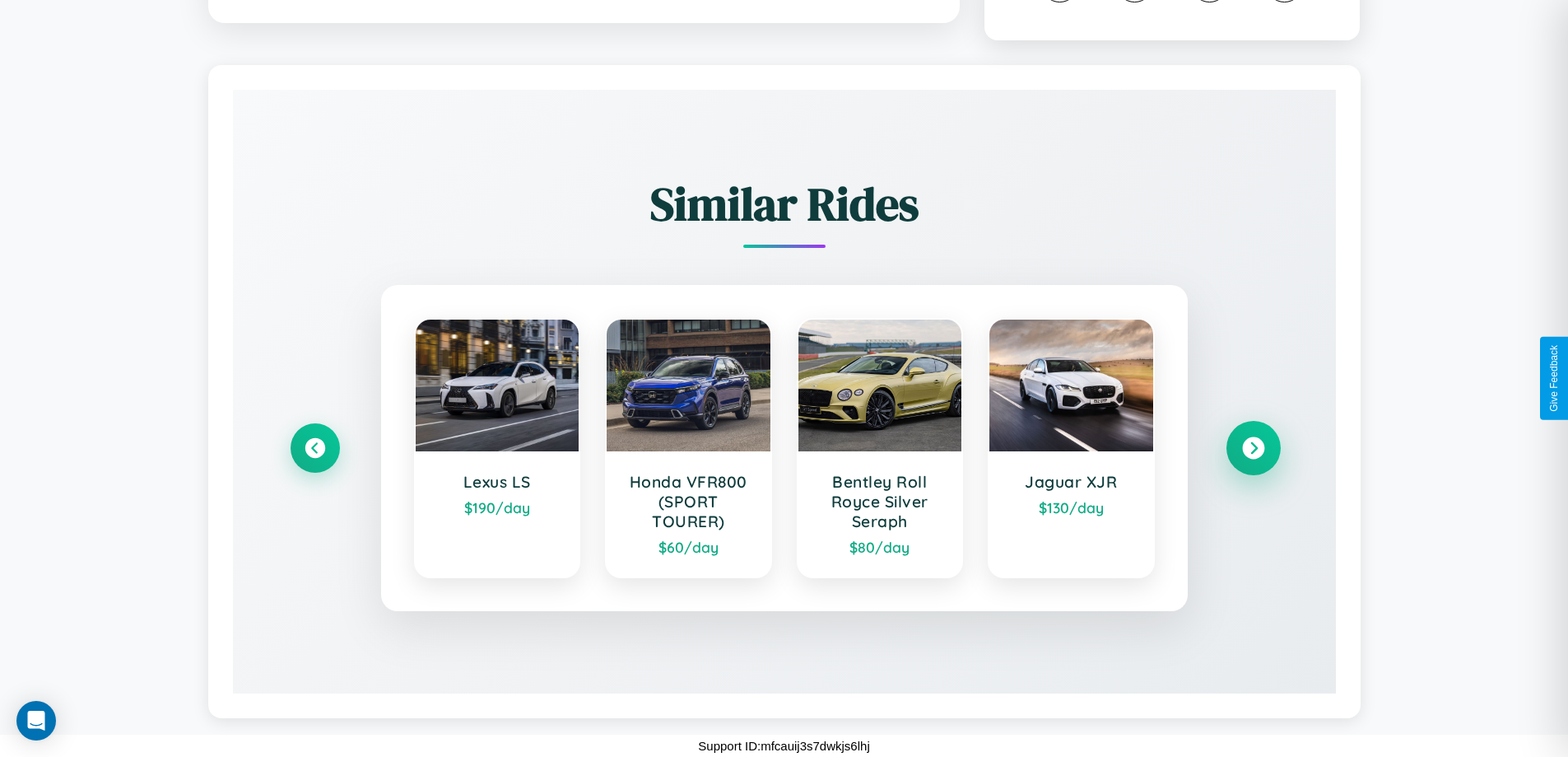
click at [1253, 448] on icon at bounding box center [1253, 448] width 22 height 22
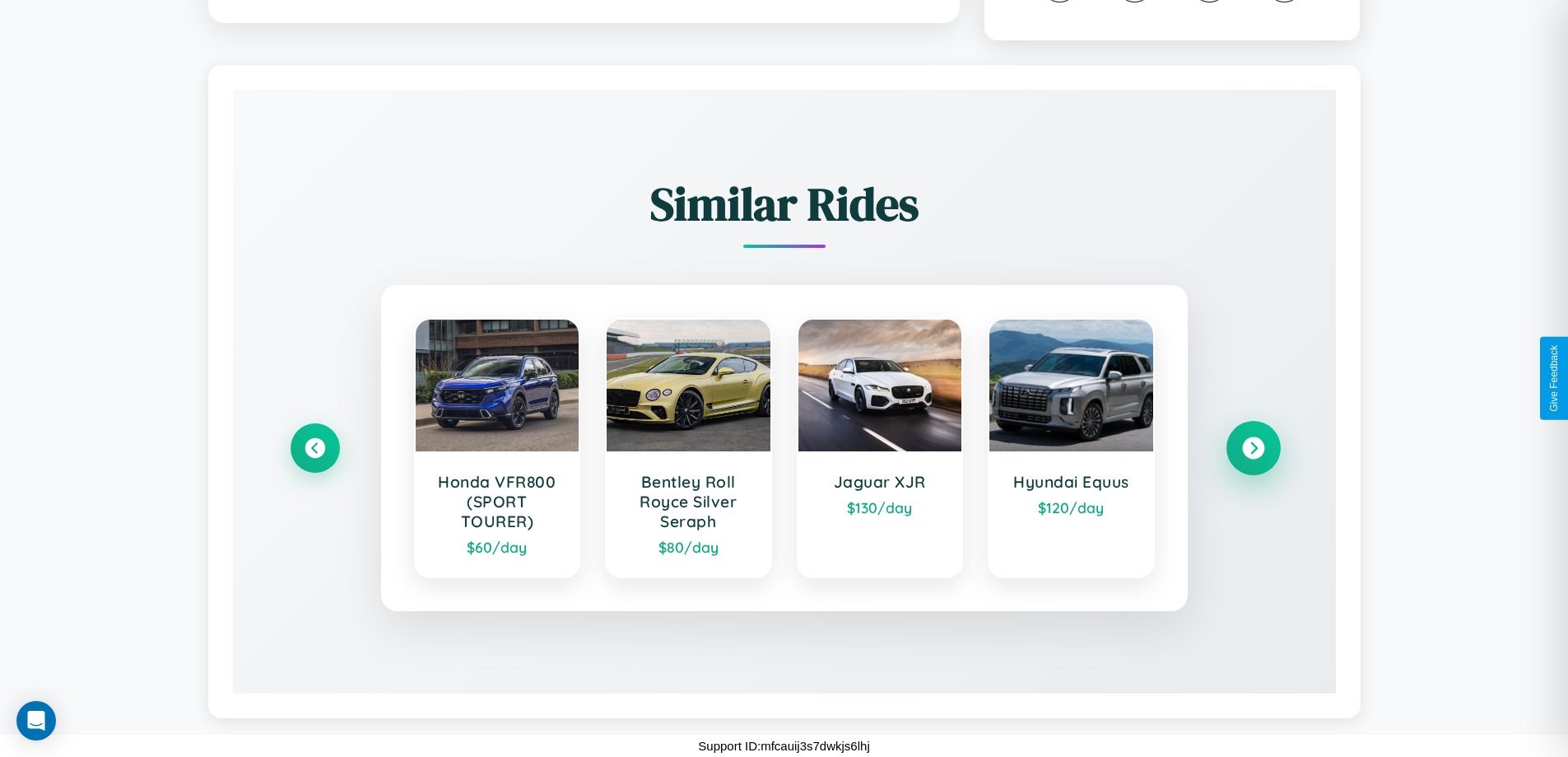
click at [1253, 448] on icon at bounding box center [1253, 448] width 22 height 22
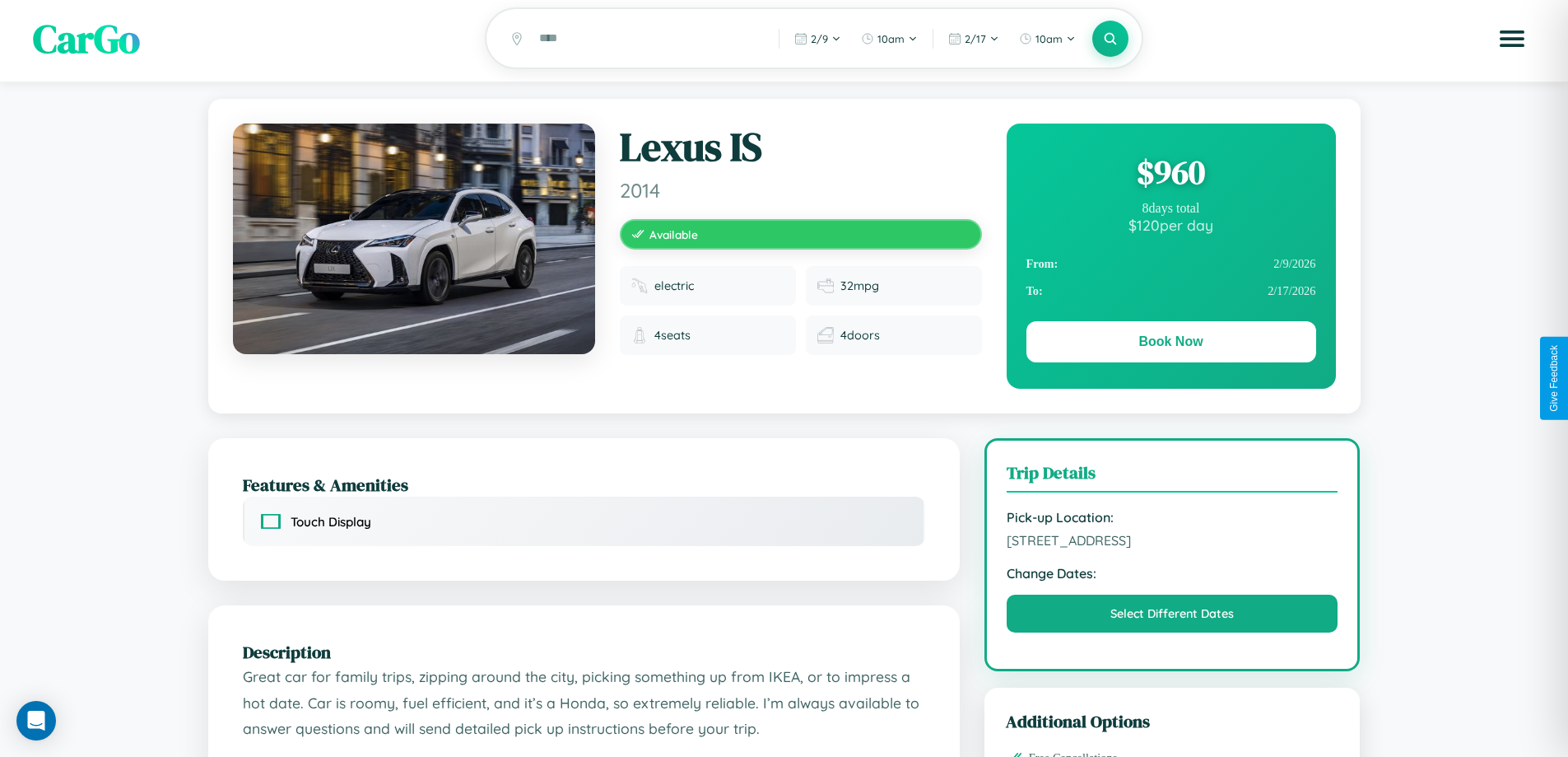
scroll to position [0, 0]
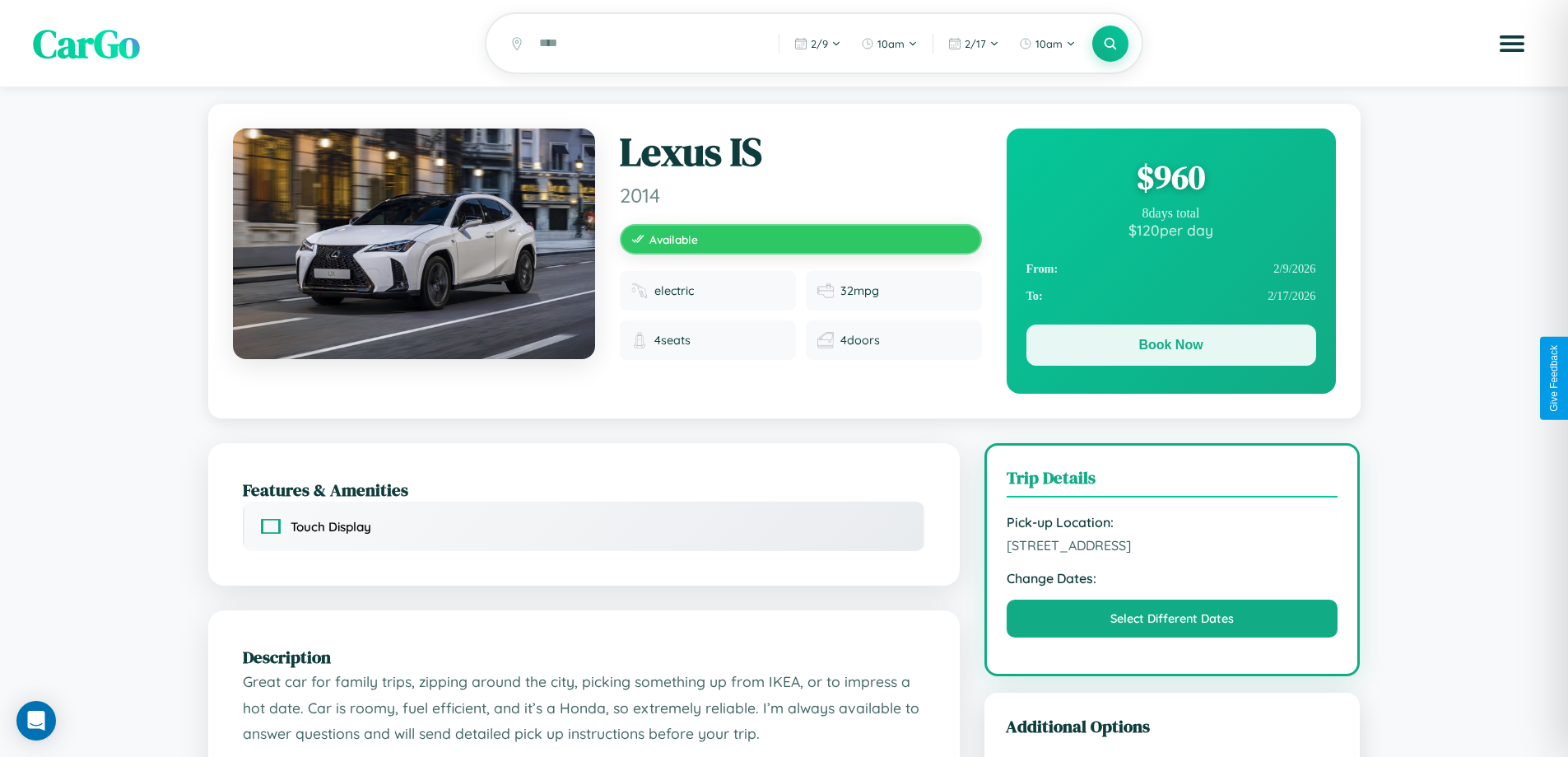
click at [1171, 349] on button "Book Now" at bounding box center [1172, 344] width 290 height 42
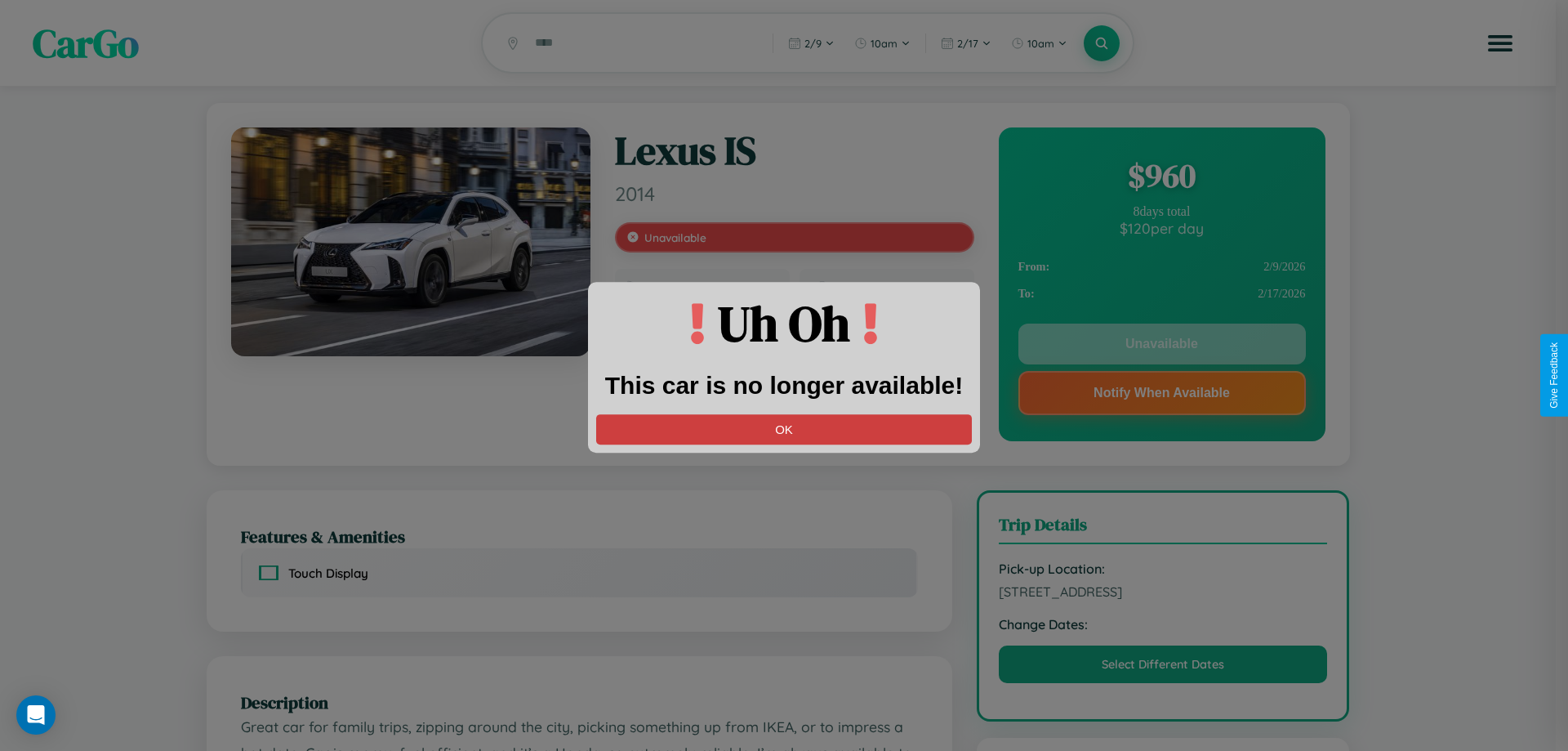
click at [784, 429] on button "OK" at bounding box center [784, 429] width 376 height 30
